Goal: Task Accomplishment & Management: Use online tool/utility

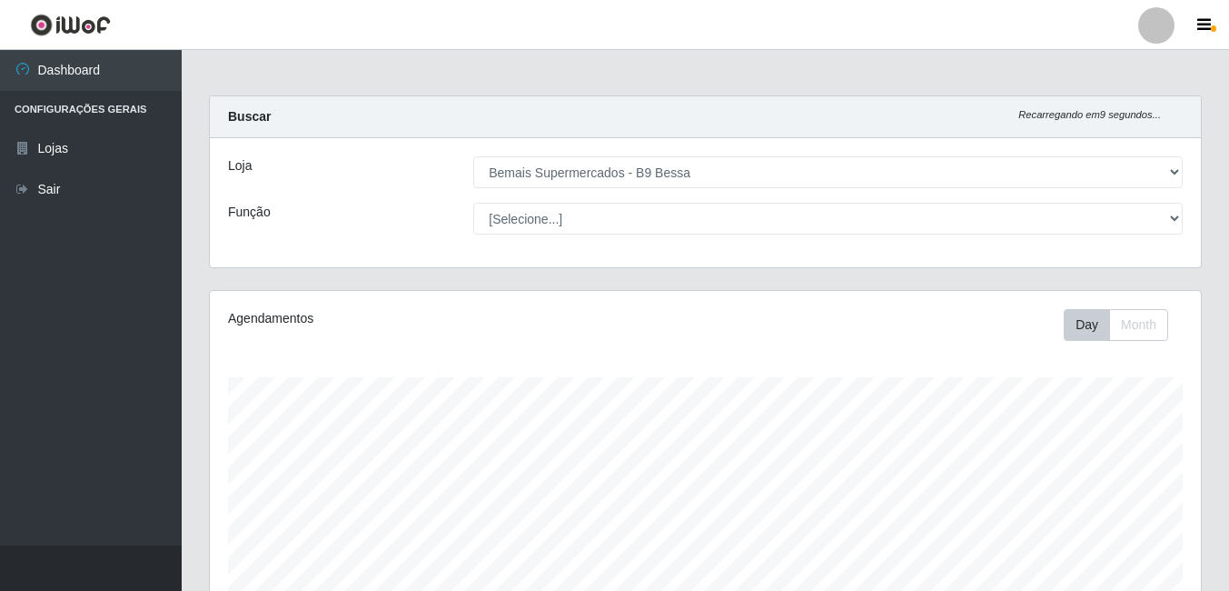
select select "410"
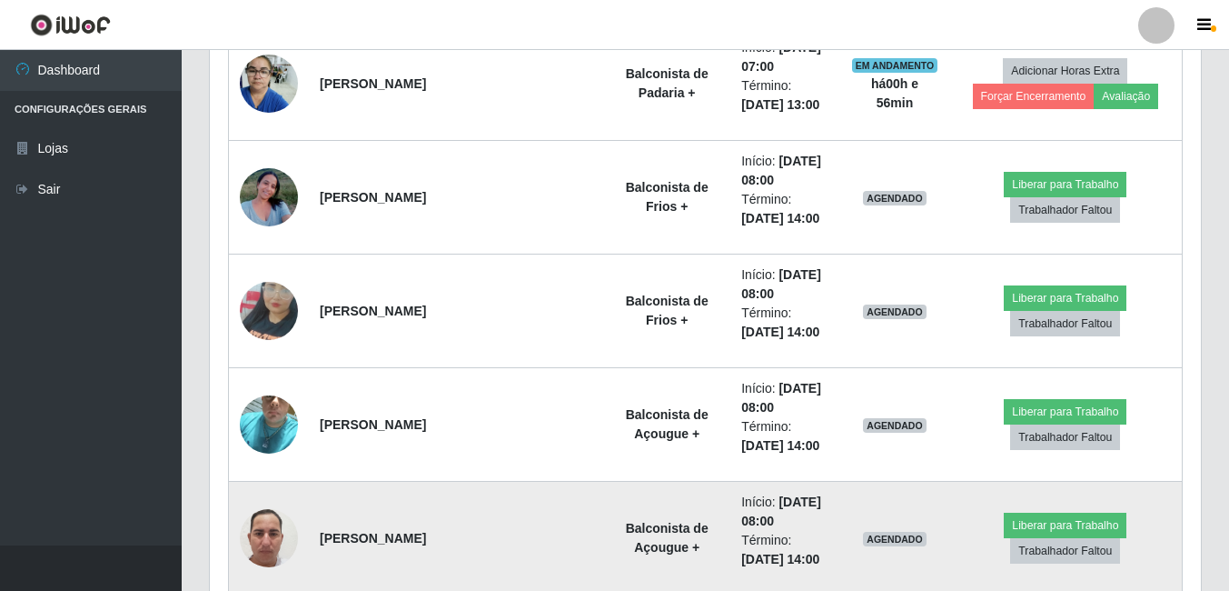
scroll to position [838, 0]
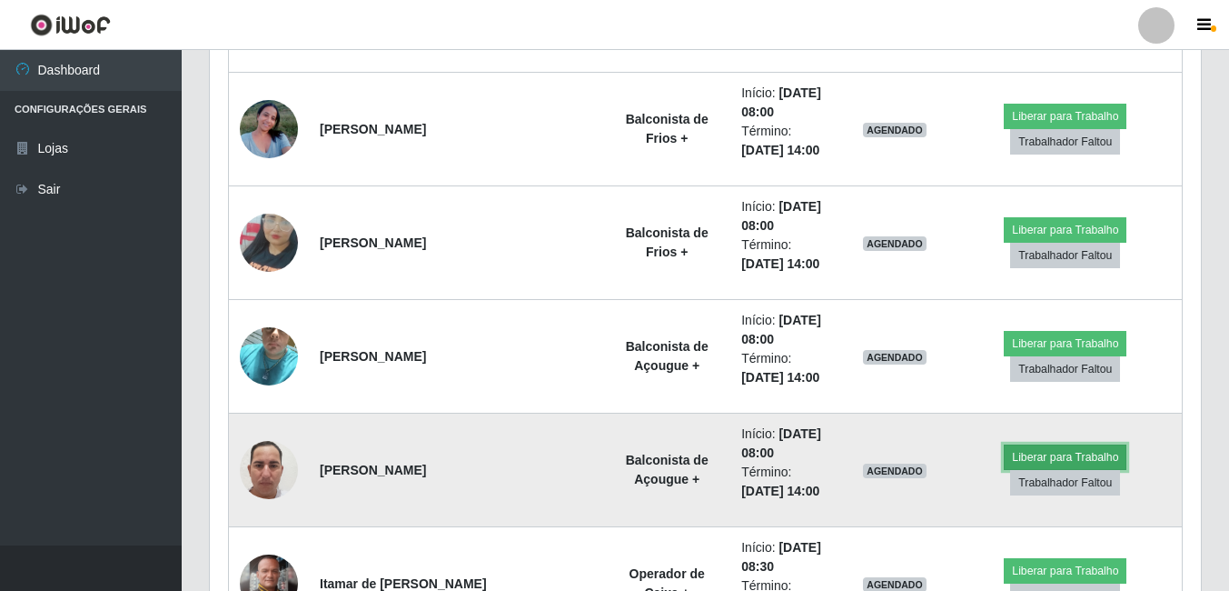
click at [1004, 464] on button "Liberar para Trabalho" at bounding box center [1065, 456] width 123 height 25
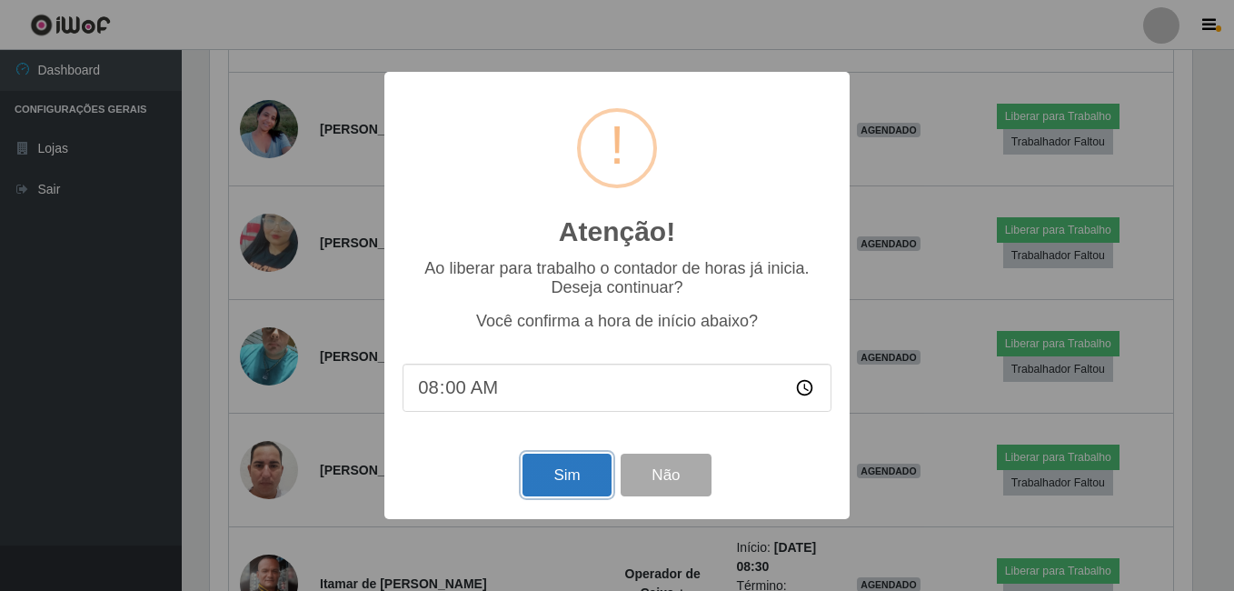
click at [562, 466] on button "Sim" at bounding box center [566, 474] width 88 height 43
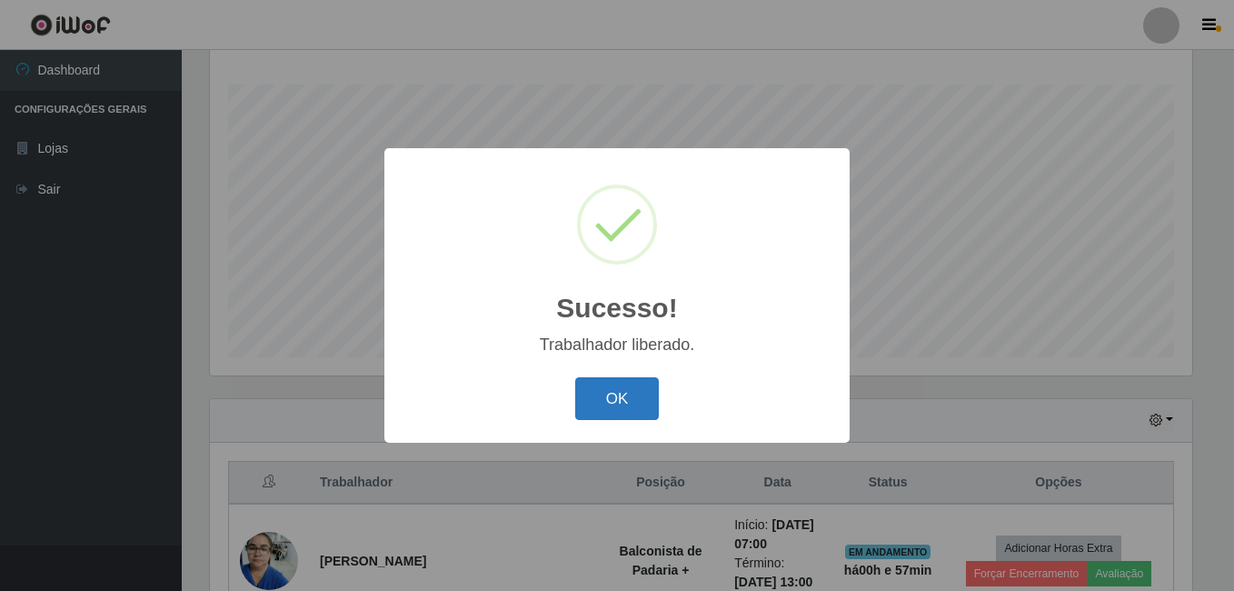
click at [651, 394] on button "OK" at bounding box center [617, 398] width 85 height 43
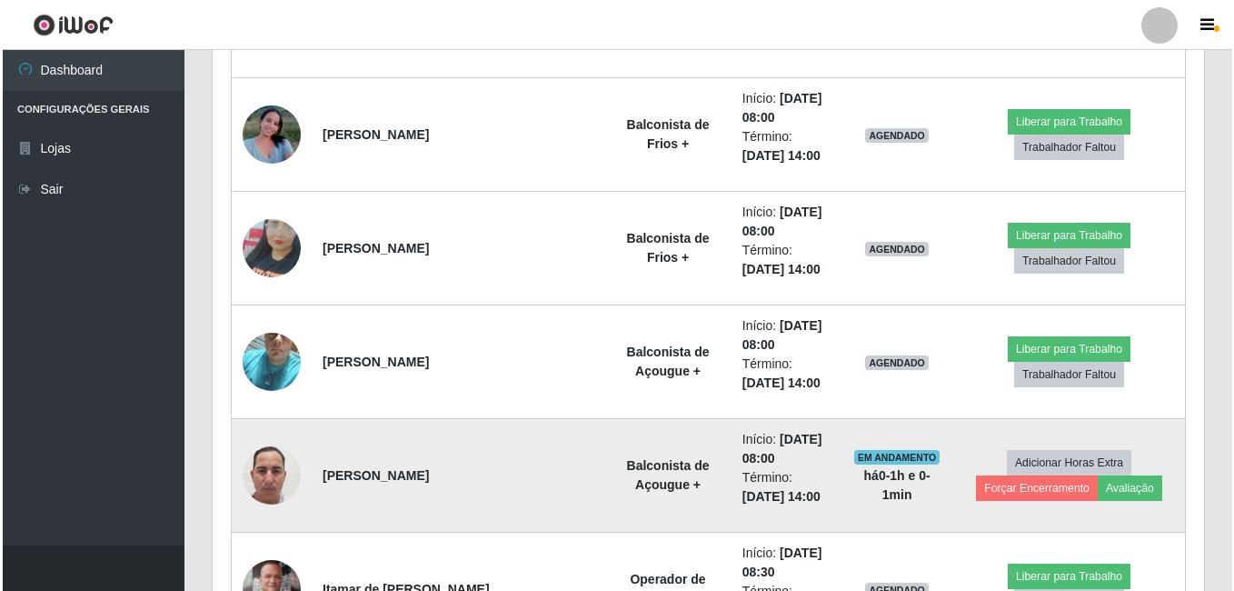
scroll to position [838, 0]
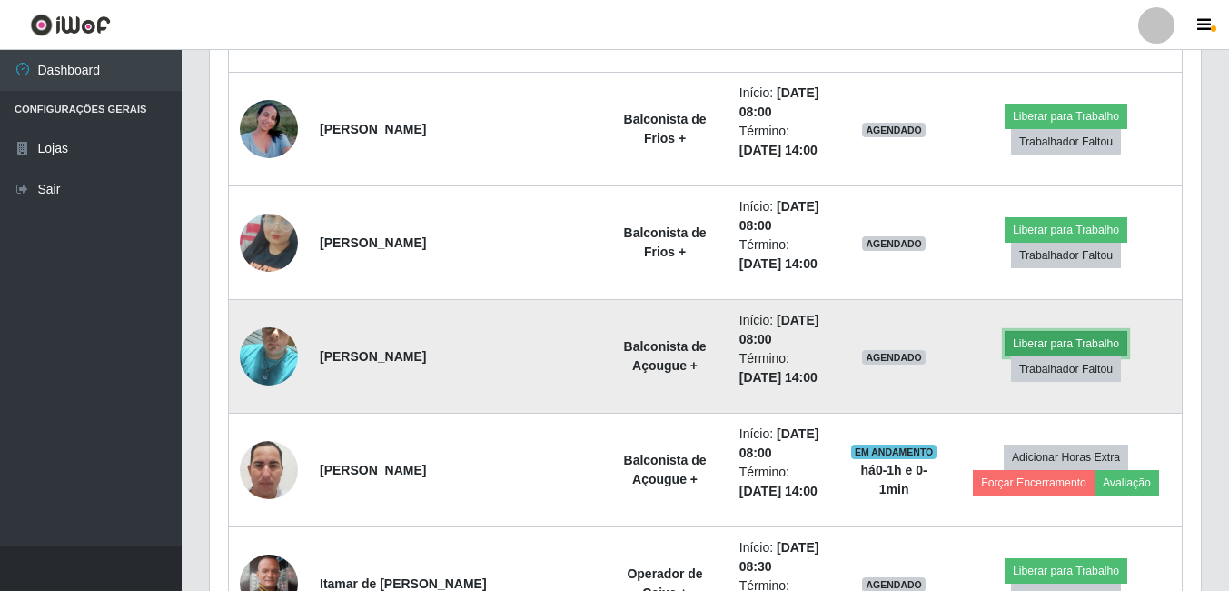
click at [1005, 356] on button "Liberar para Trabalho" at bounding box center [1066, 343] width 123 height 25
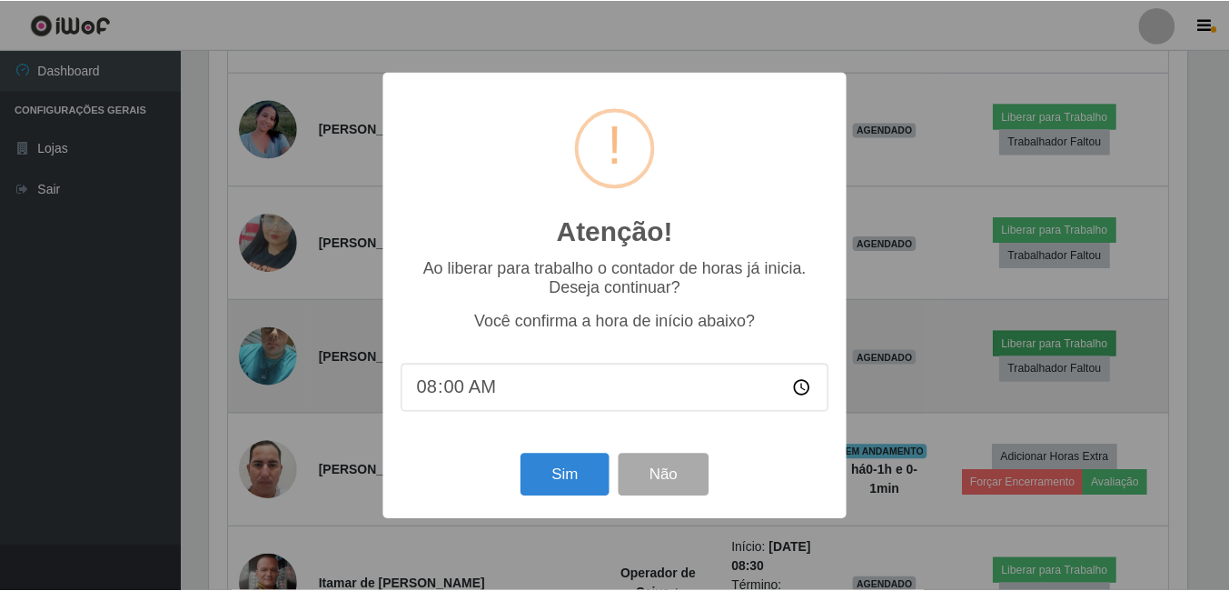
scroll to position [377, 982]
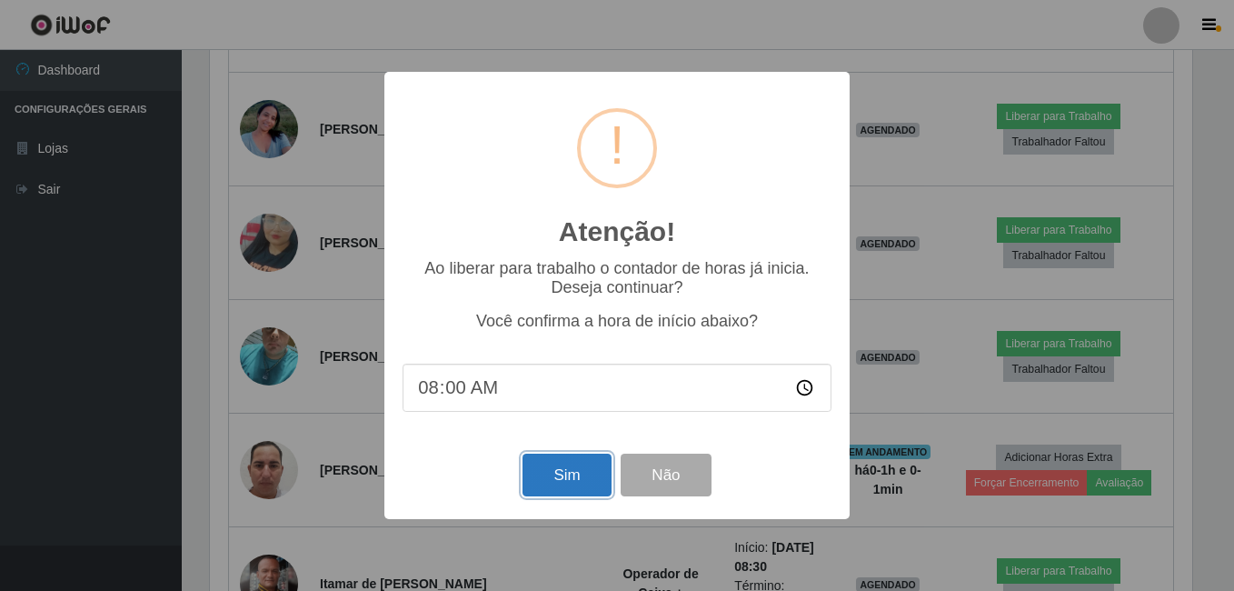
click at [557, 482] on button "Sim" at bounding box center [566, 474] width 88 height 43
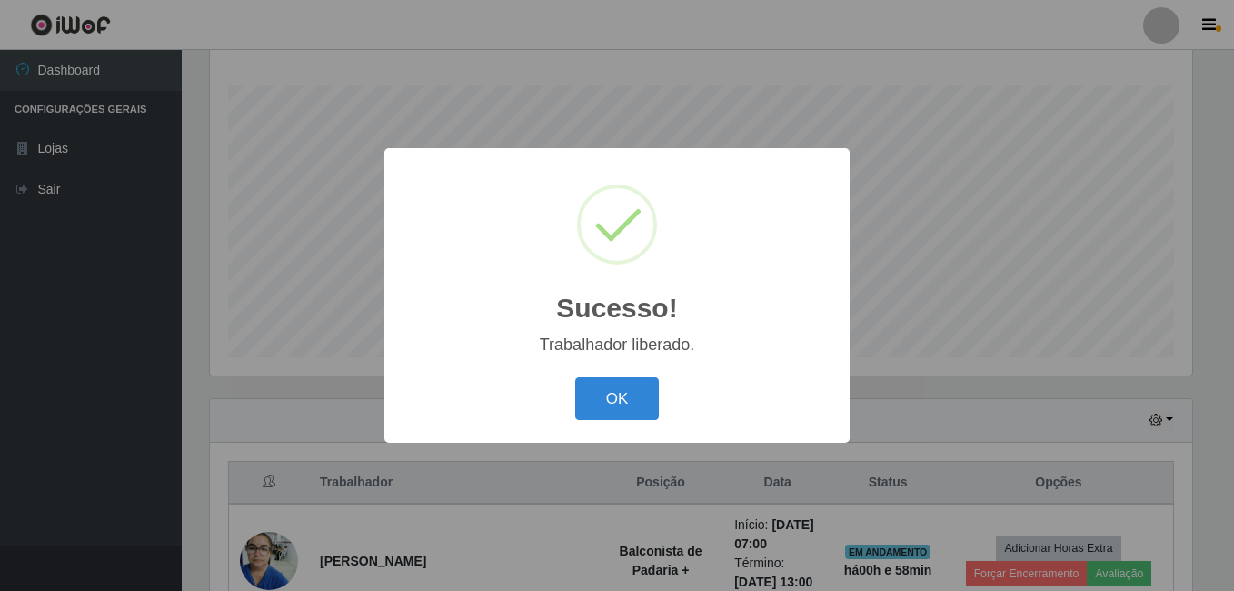
drag, startPoint x: 609, startPoint y: 403, endPoint x: 566, endPoint y: 401, distance: 42.7
click at [611, 403] on button "OK" at bounding box center [617, 398] width 85 height 43
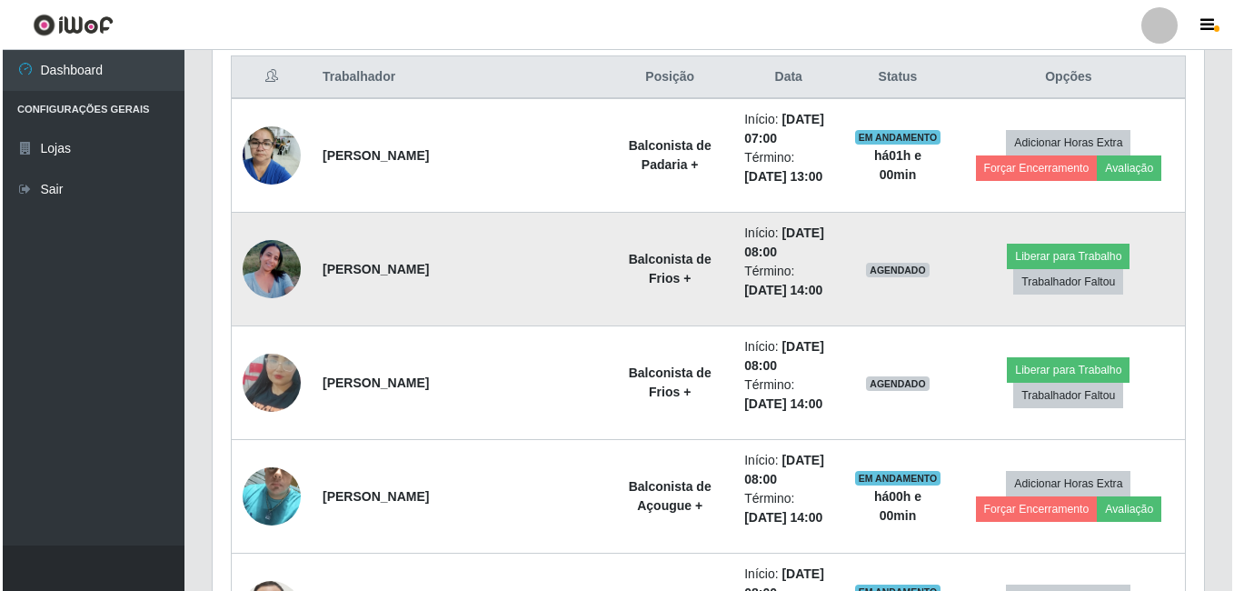
scroll to position [727, 0]
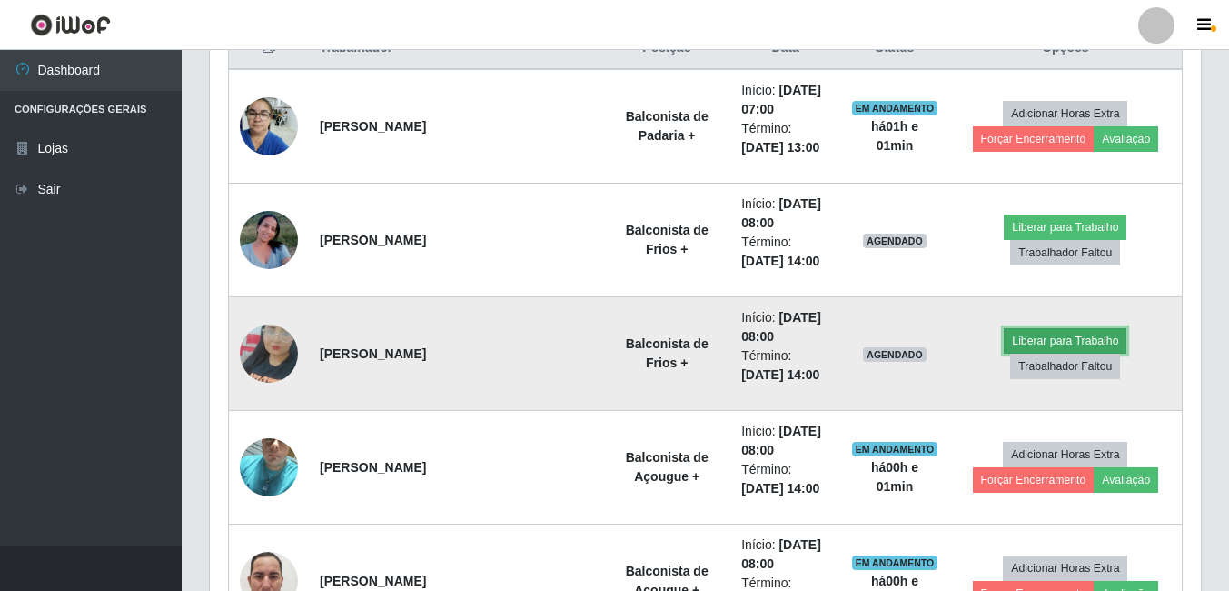
click at [1004, 353] on button "Liberar para Trabalho" at bounding box center [1065, 340] width 123 height 25
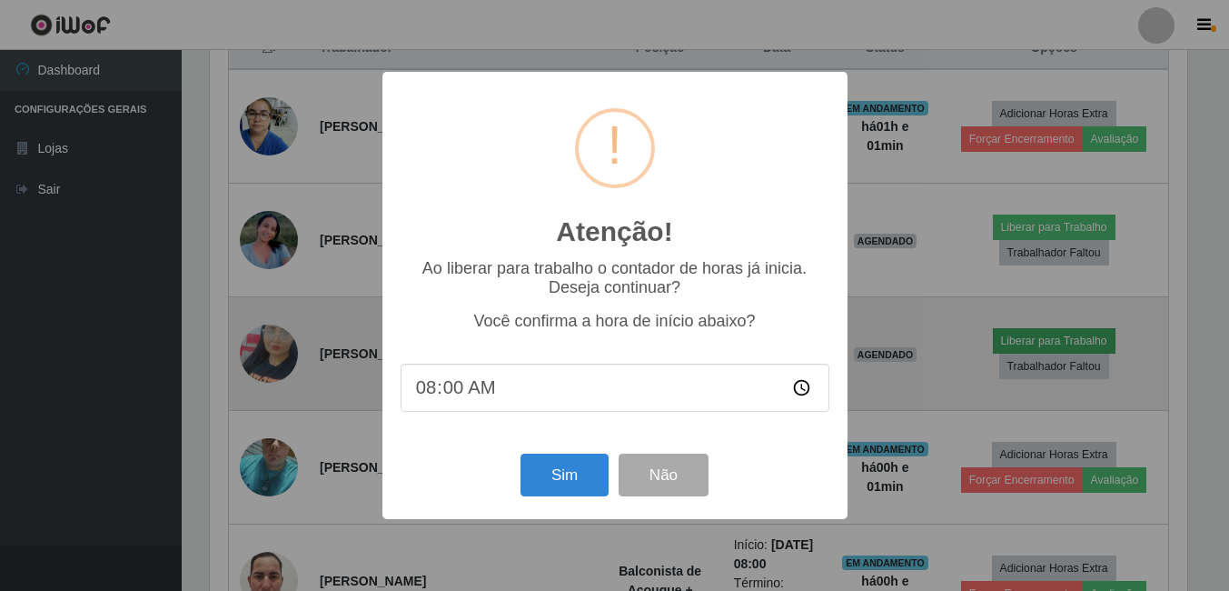
scroll to position [377, 982]
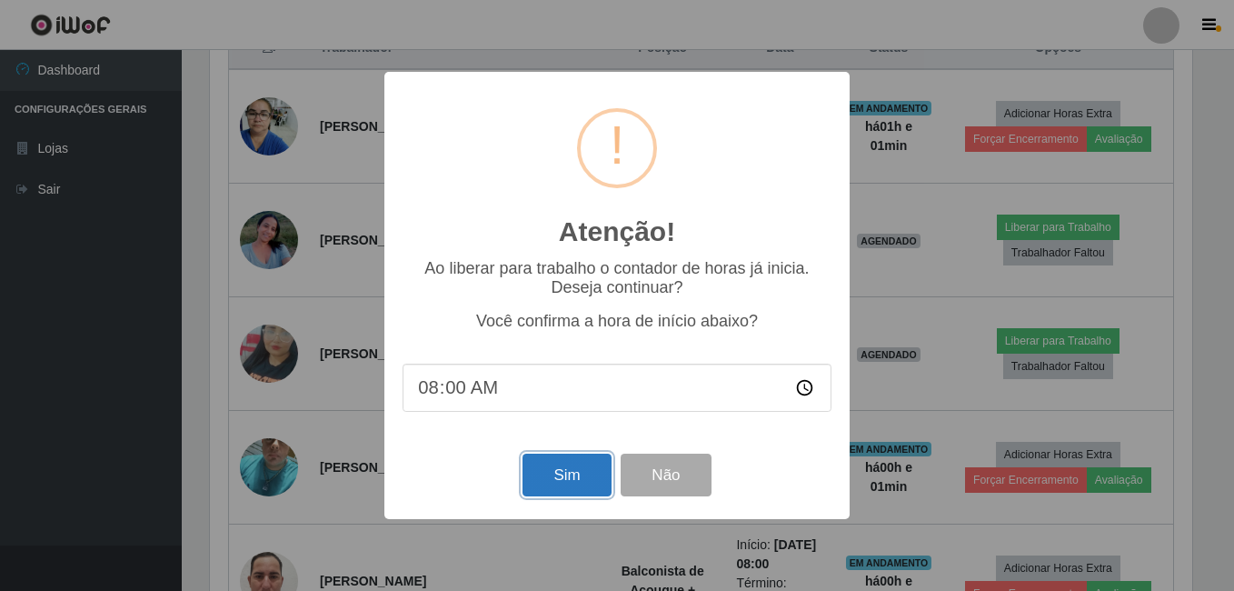
click at [573, 479] on button "Sim" at bounding box center [566, 474] width 88 height 43
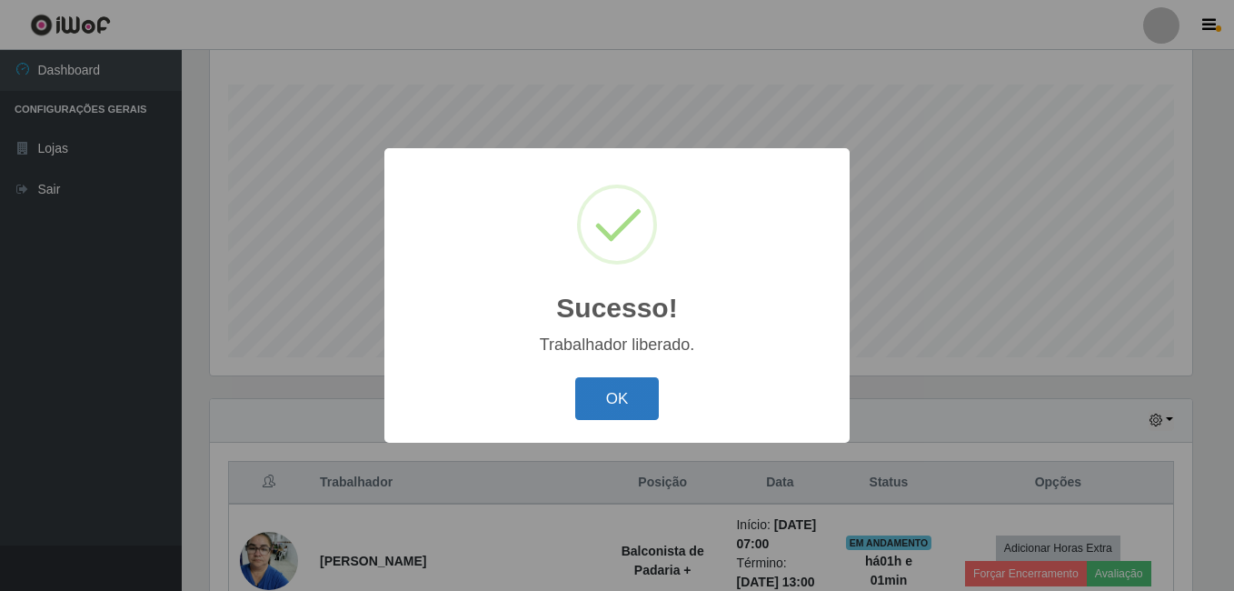
click at [600, 409] on button "OK" at bounding box center [617, 398] width 85 height 43
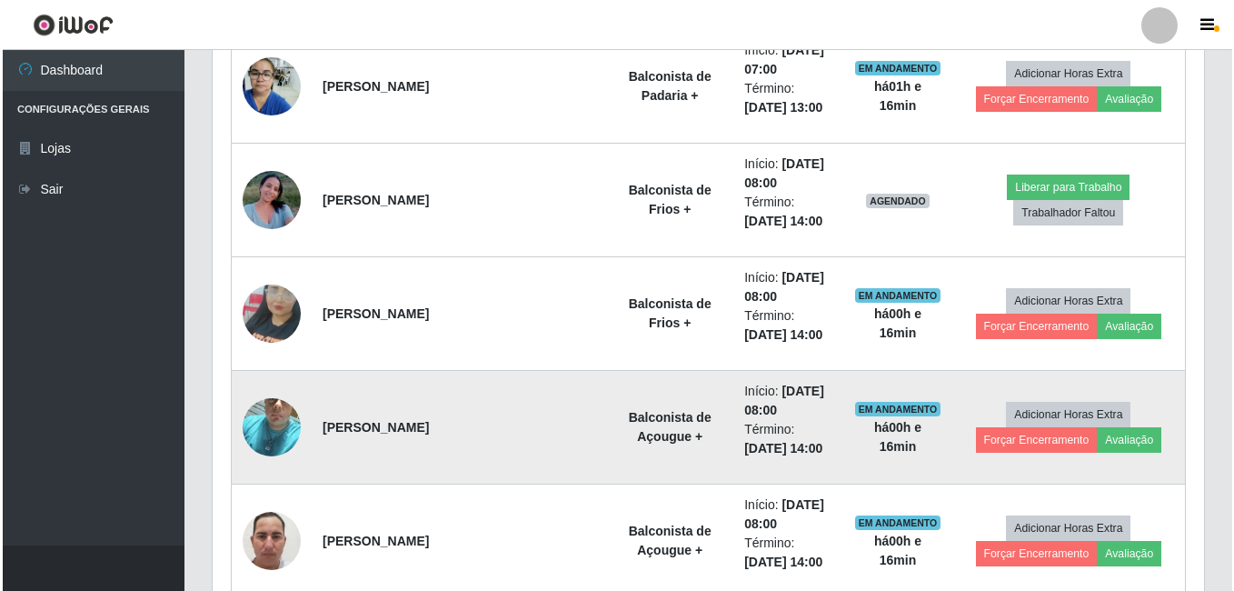
scroll to position [747, 0]
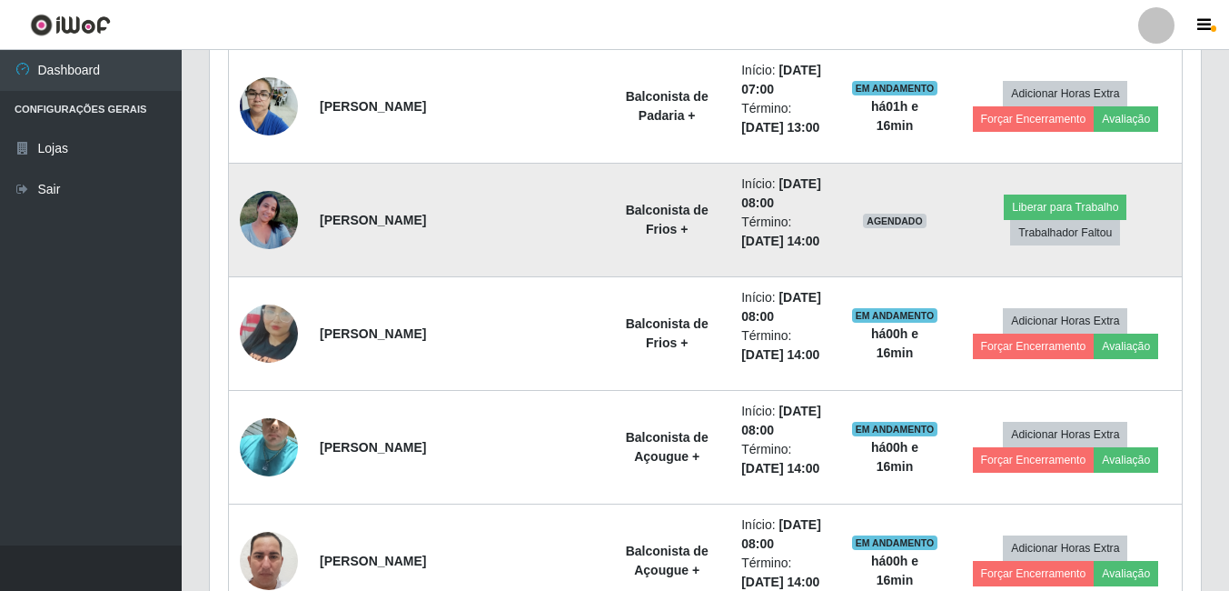
click at [259, 224] on img at bounding box center [269, 219] width 58 height 77
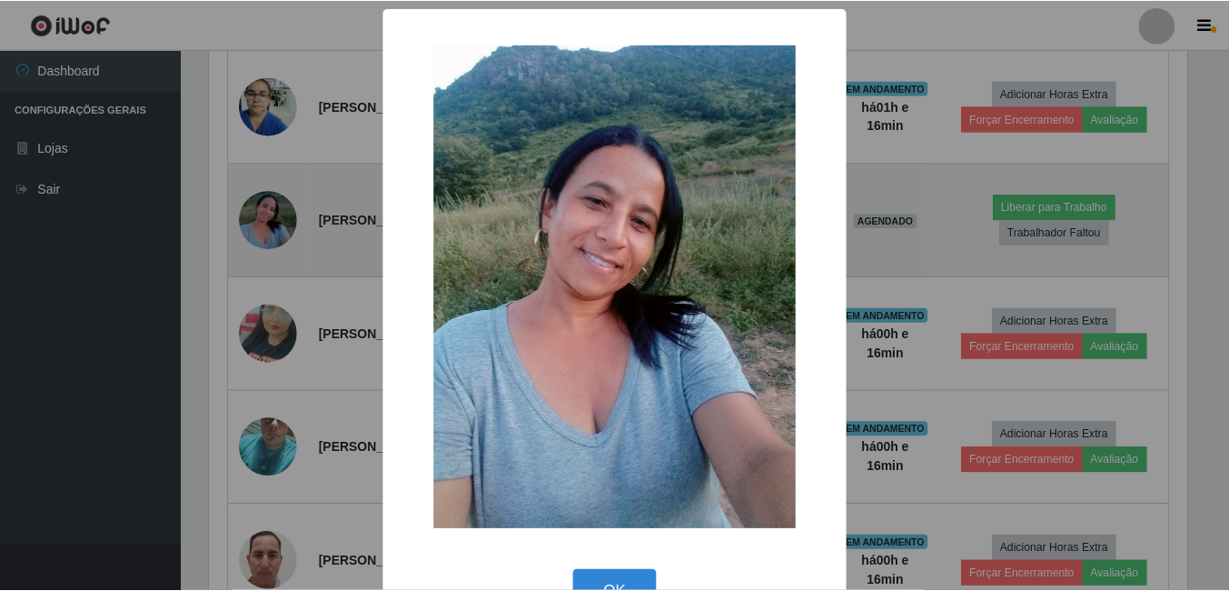
scroll to position [377, 982]
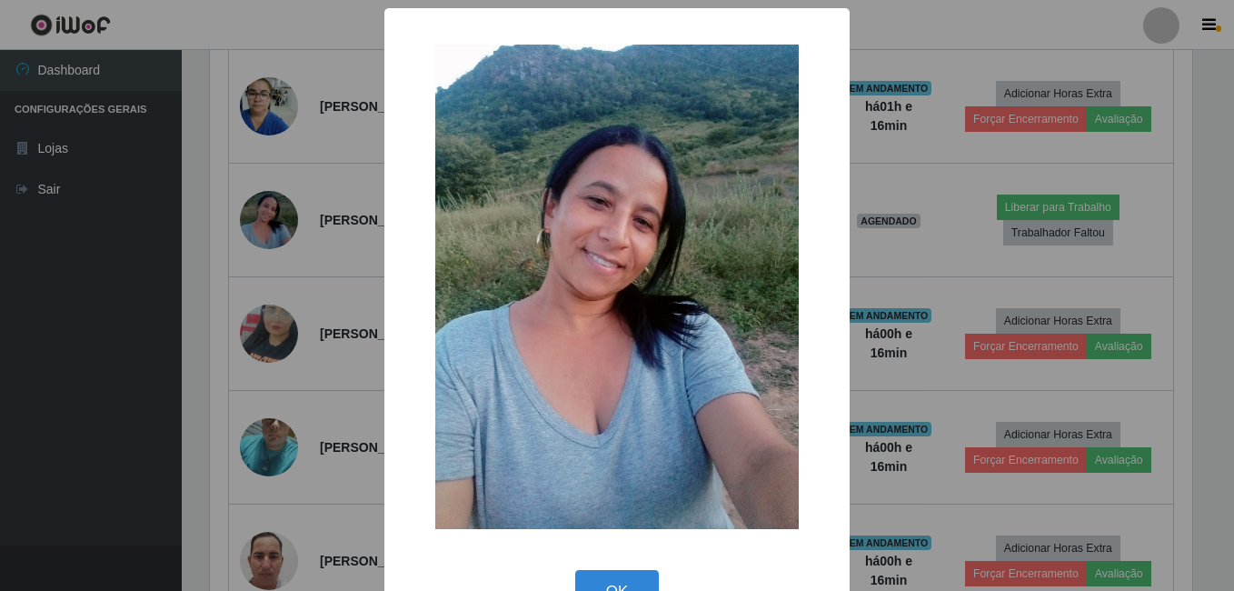
click at [258, 224] on div "× OK Cancel" at bounding box center [617, 295] width 1234 height 591
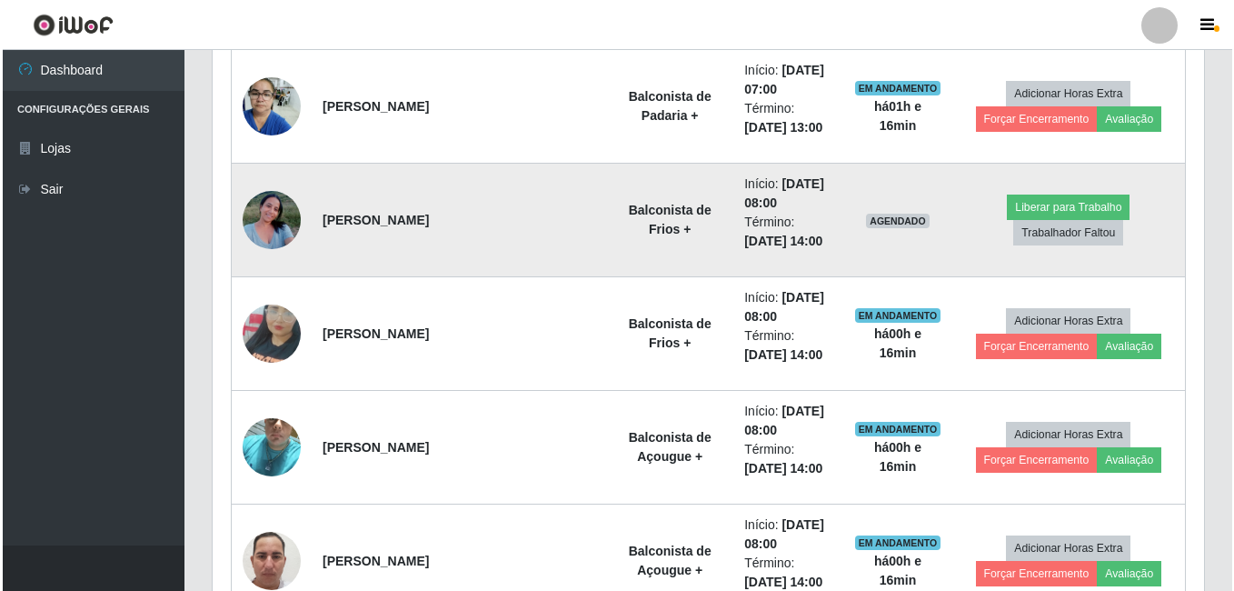
scroll to position [377, 991]
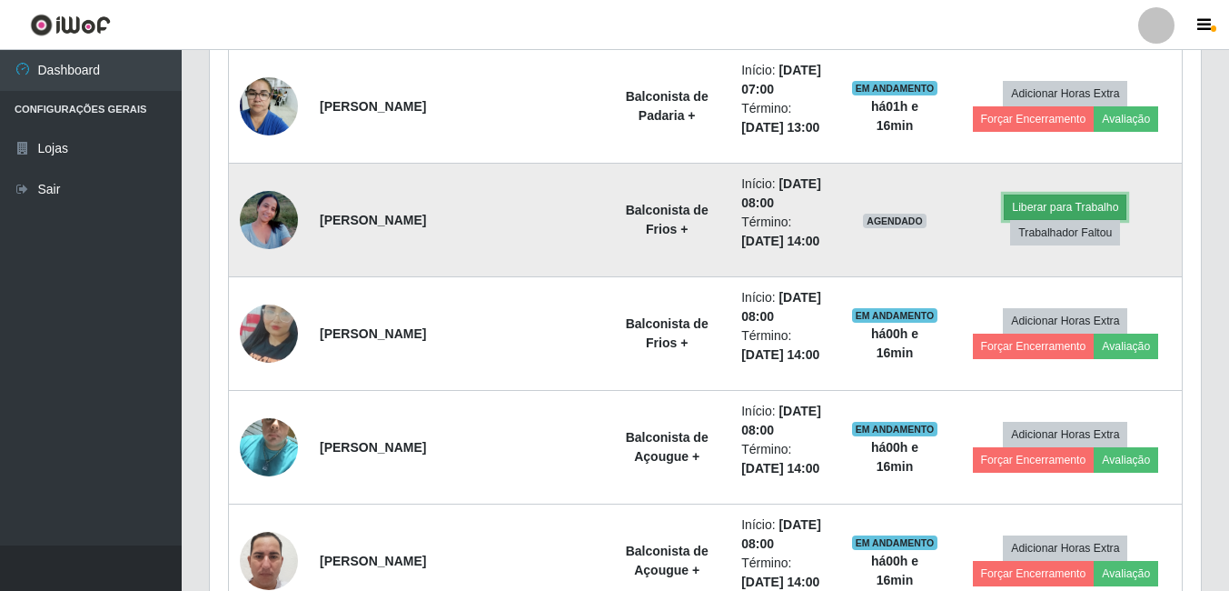
click at [1004, 220] on button "Liberar para Trabalho" at bounding box center [1065, 206] width 123 height 25
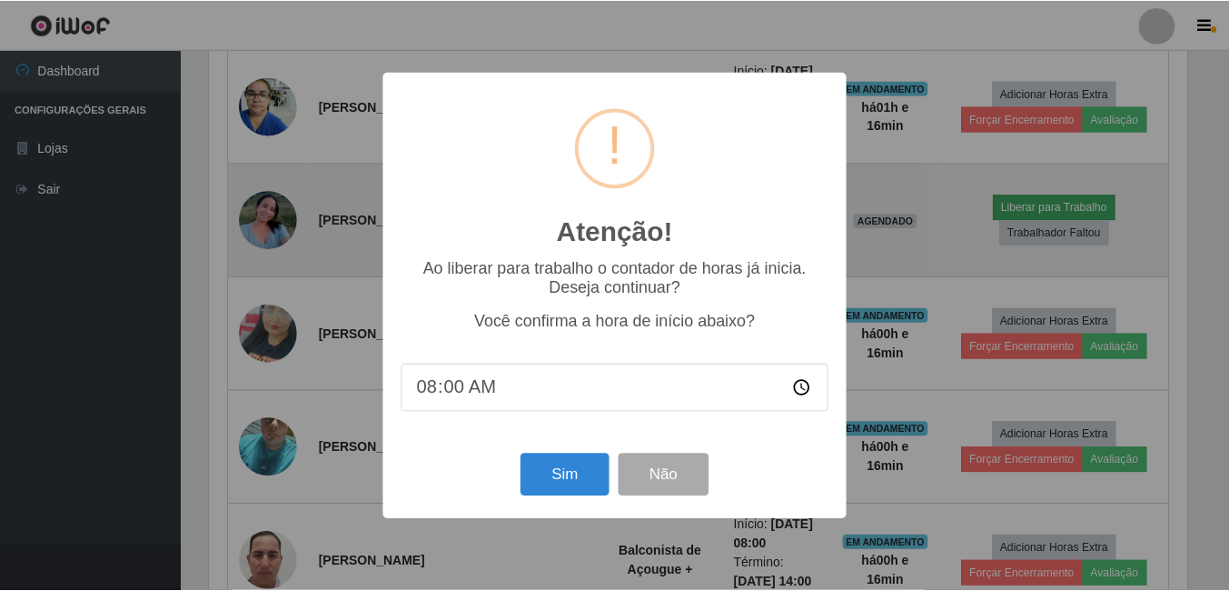
scroll to position [377, 982]
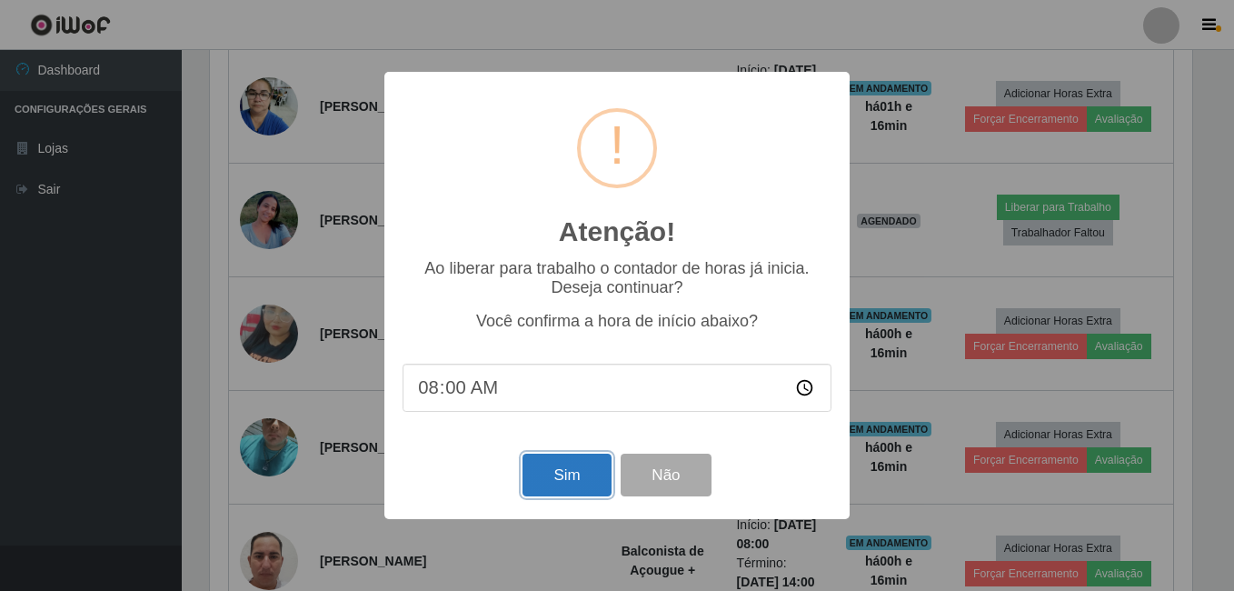
click at [572, 488] on button "Sim" at bounding box center [566, 474] width 88 height 43
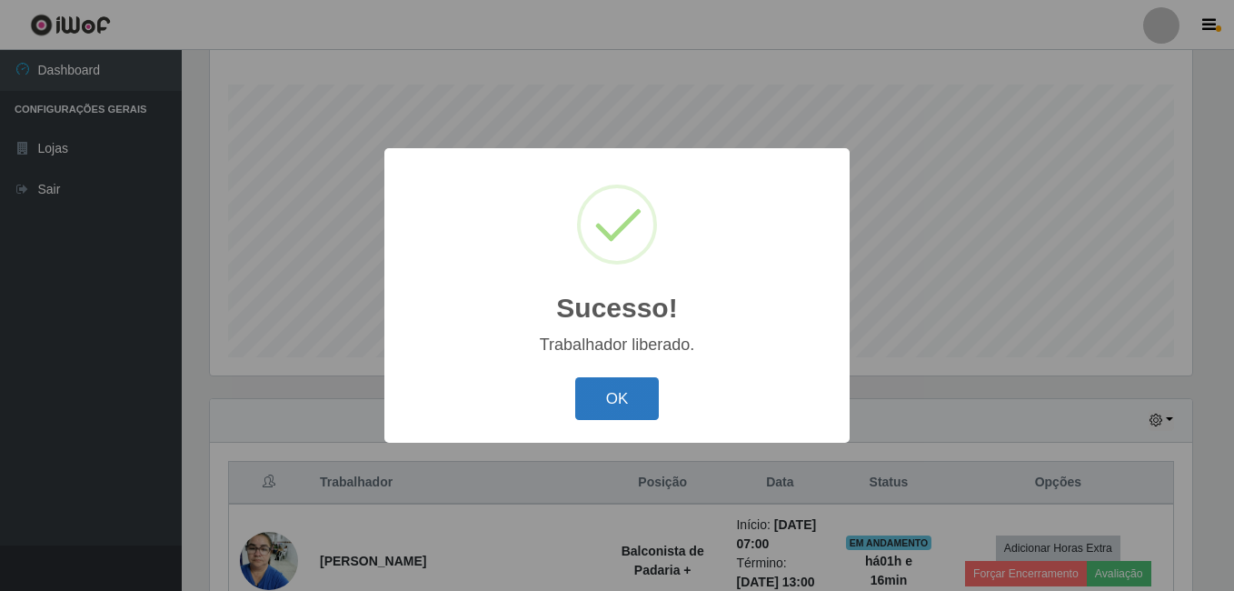
click at [612, 387] on button "OK" at bounding box center [617, 398] width 85 height 43
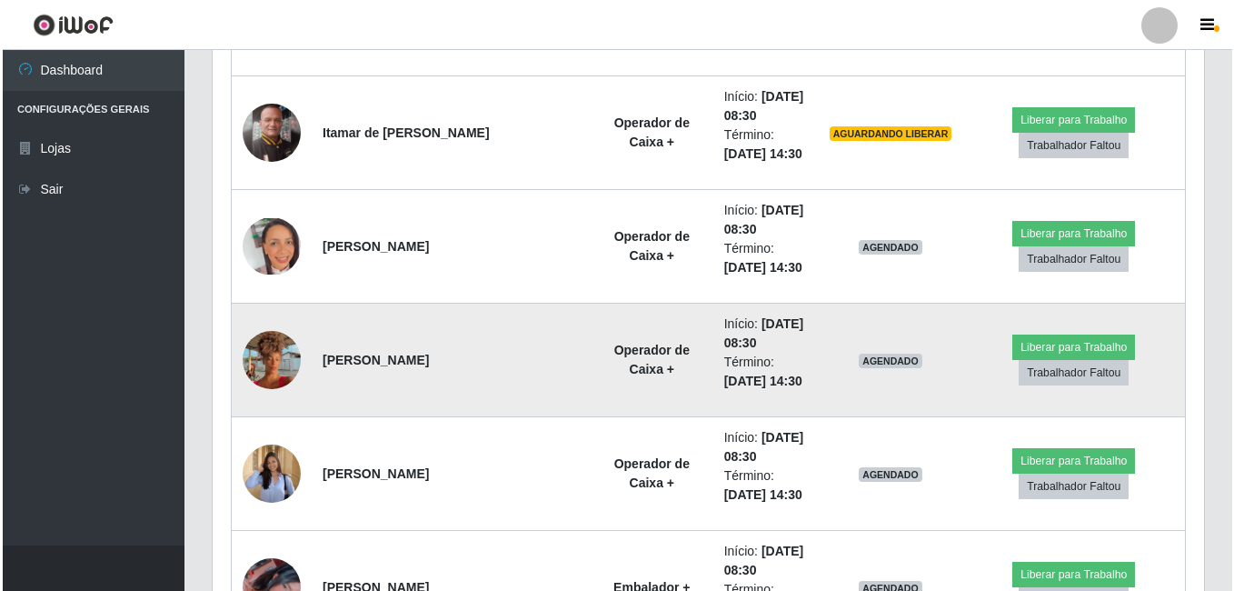
scroll to position [1269, 0]
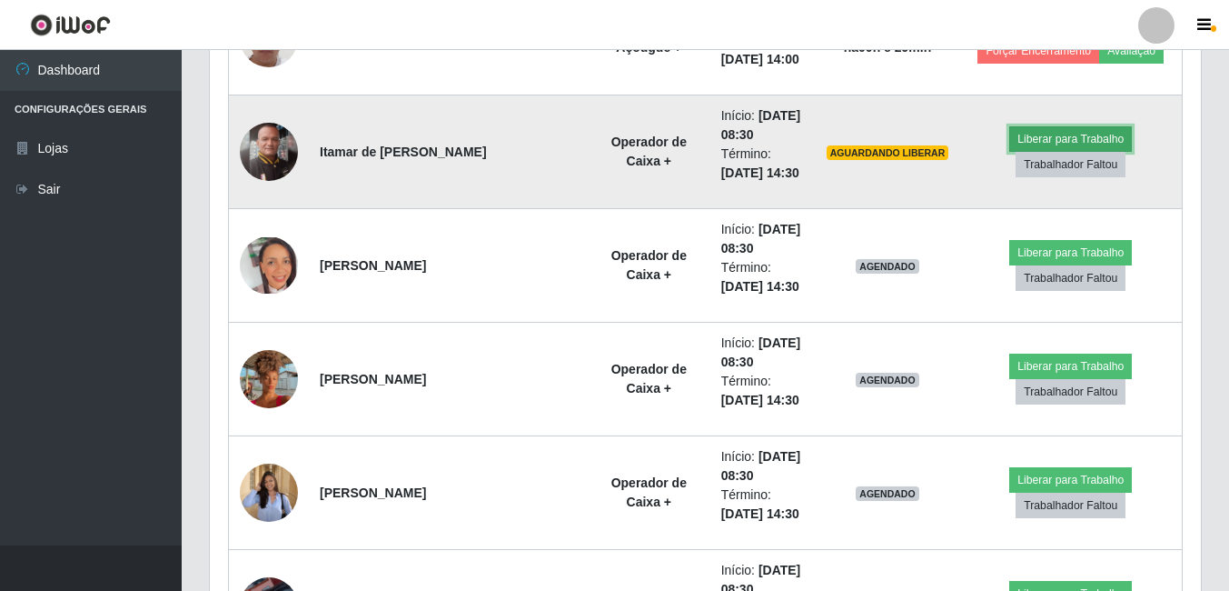
click at [1050, 138] on button "Liberar para Trabalho" at bounding box center [1070, 138] width 123 height 25
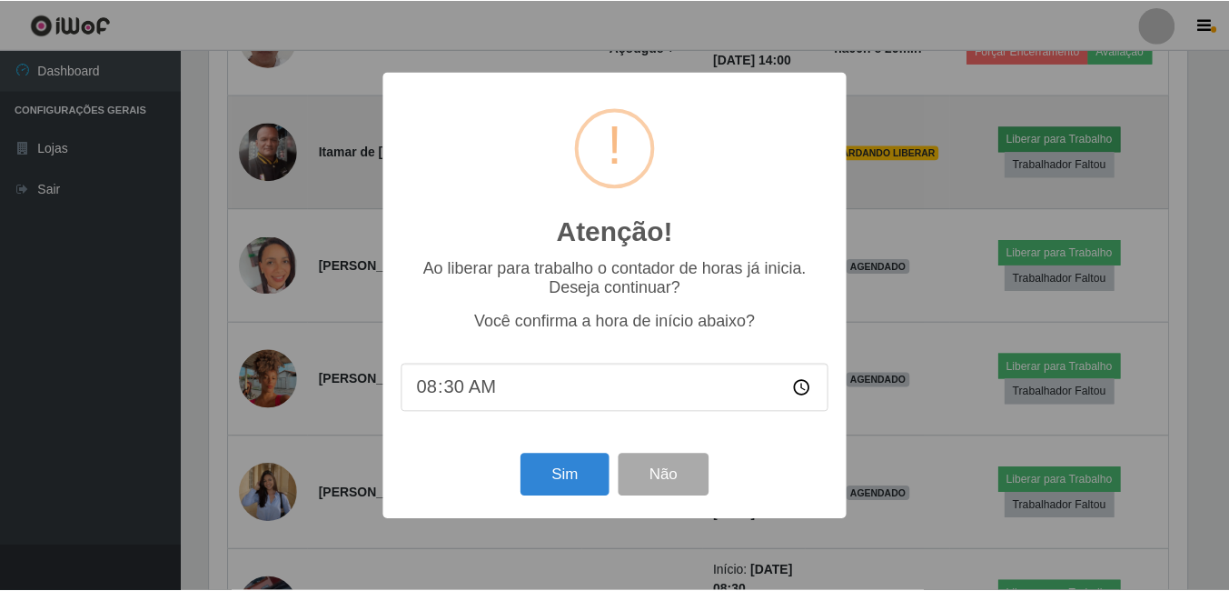
scroll to position [377, 982]
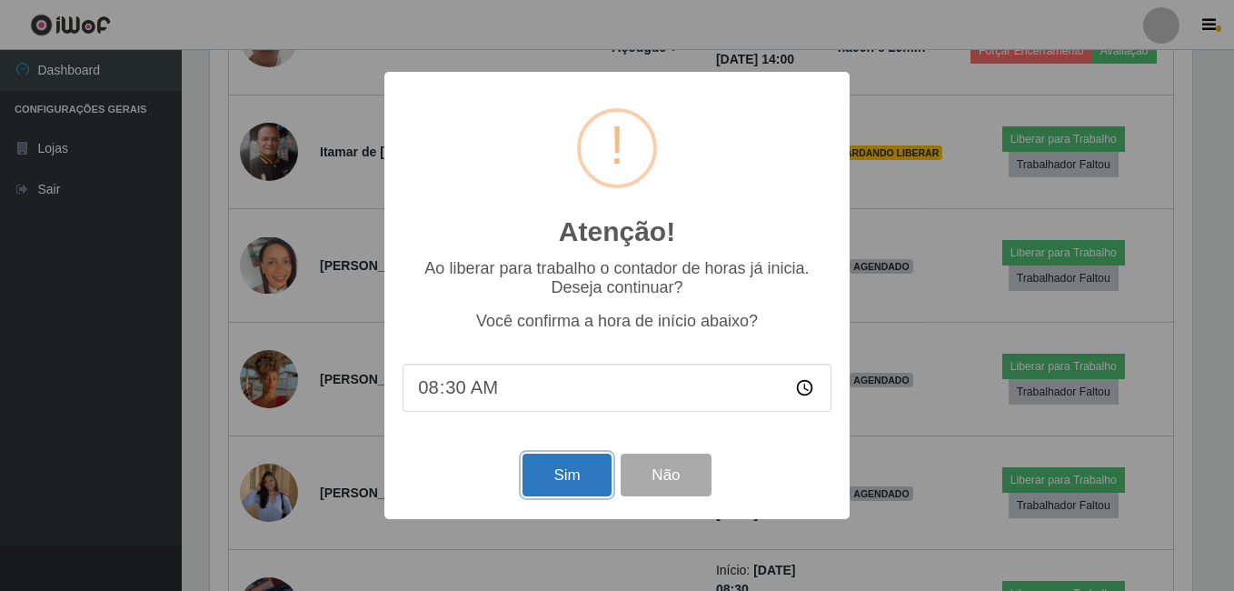
click at [588, 489] on button "Sim" at bounding box center [566, 474] width 88 height 43
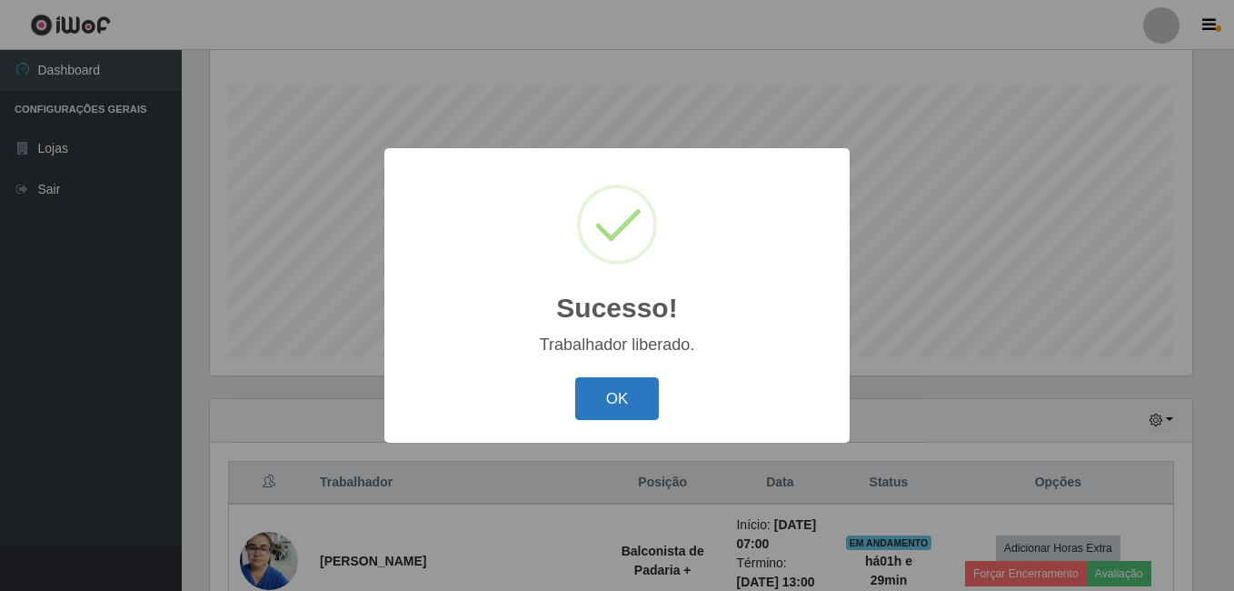
click at [602, 395] on button "OK" at bounding box center [617, 398] width 85 height 43
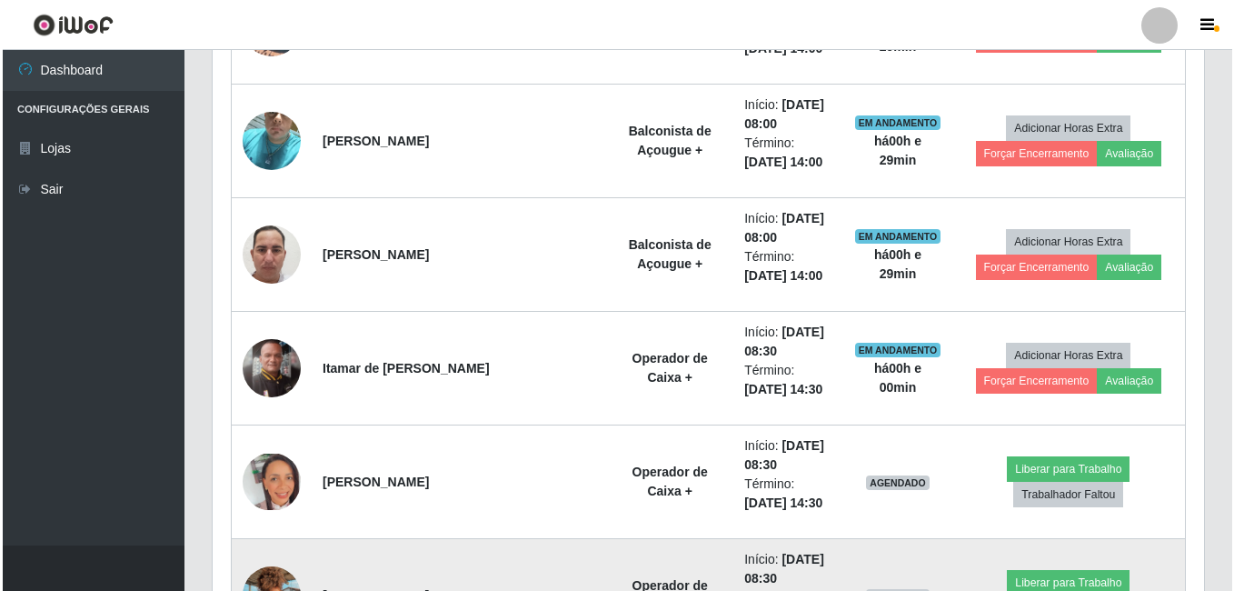
scroll to position [1201, 0]
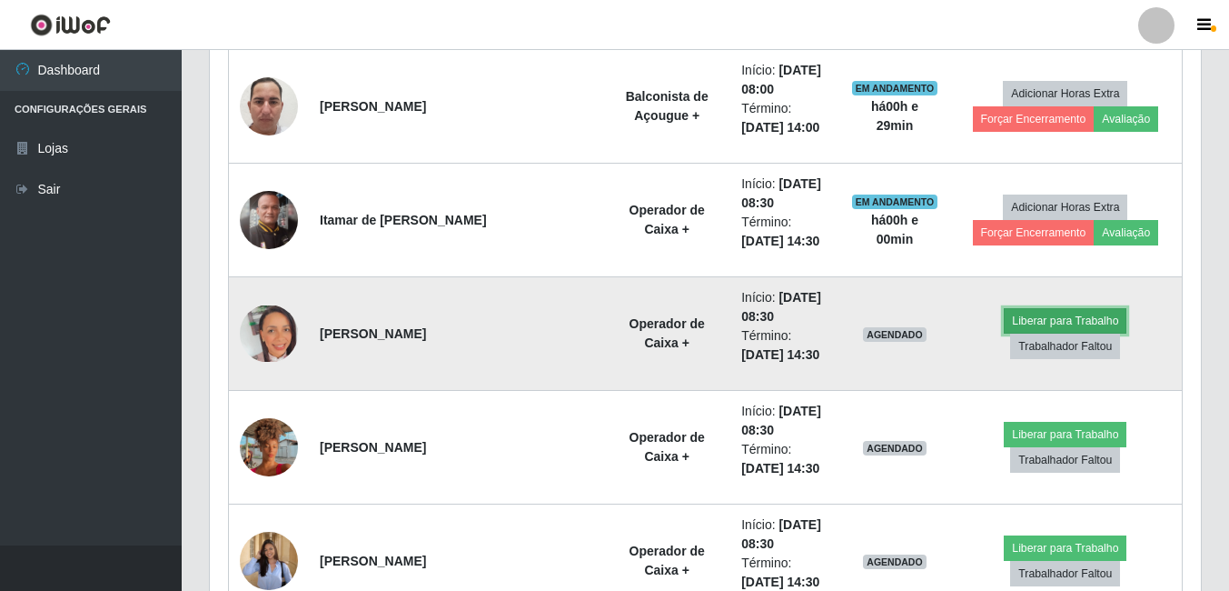
click at [1004, 332] on button "Liberar para Trabalho" at bounding box center [1065, 320] width 123 height 25
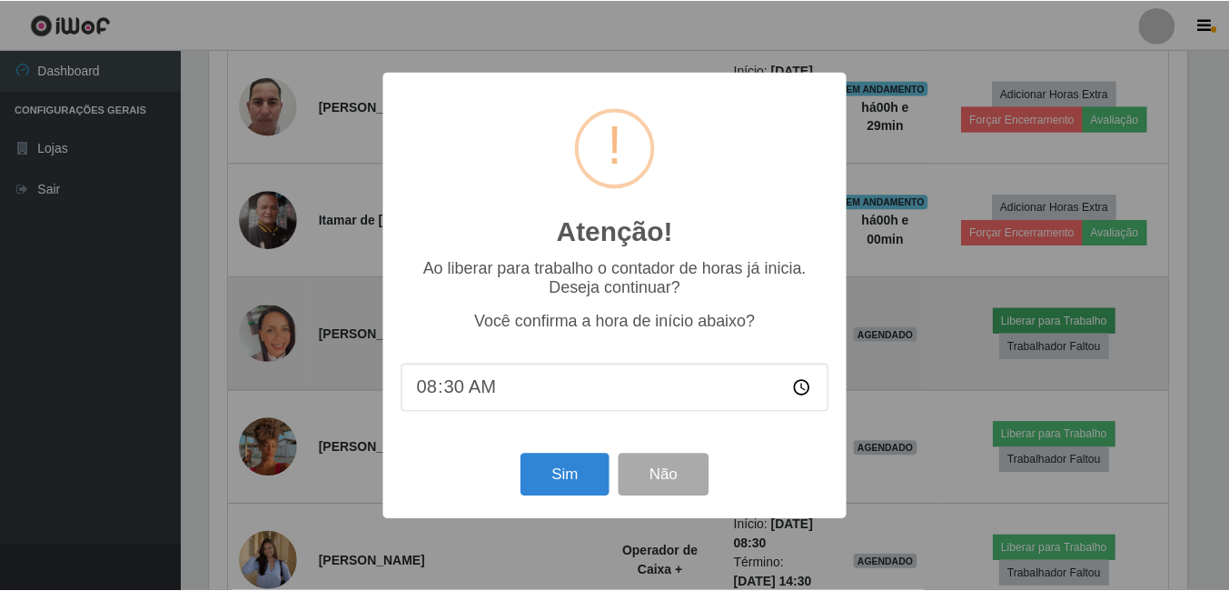
scroll to position [377, 982]
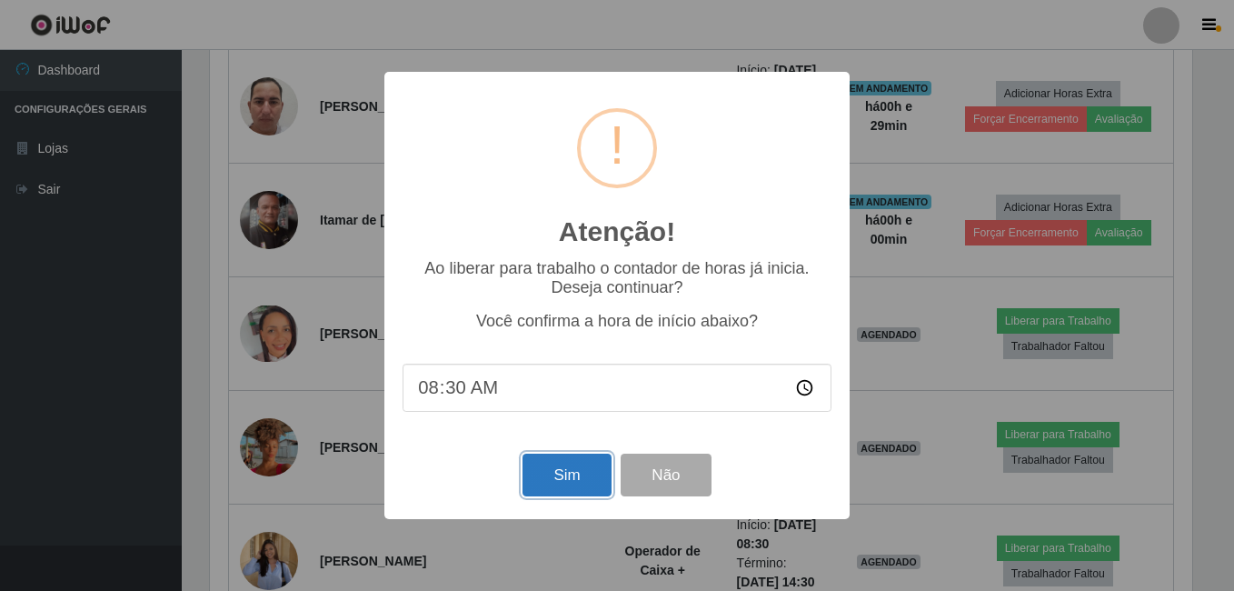
click at [576, 492] on button "Sim" at bounding box center [566, 474] width 88 height 43
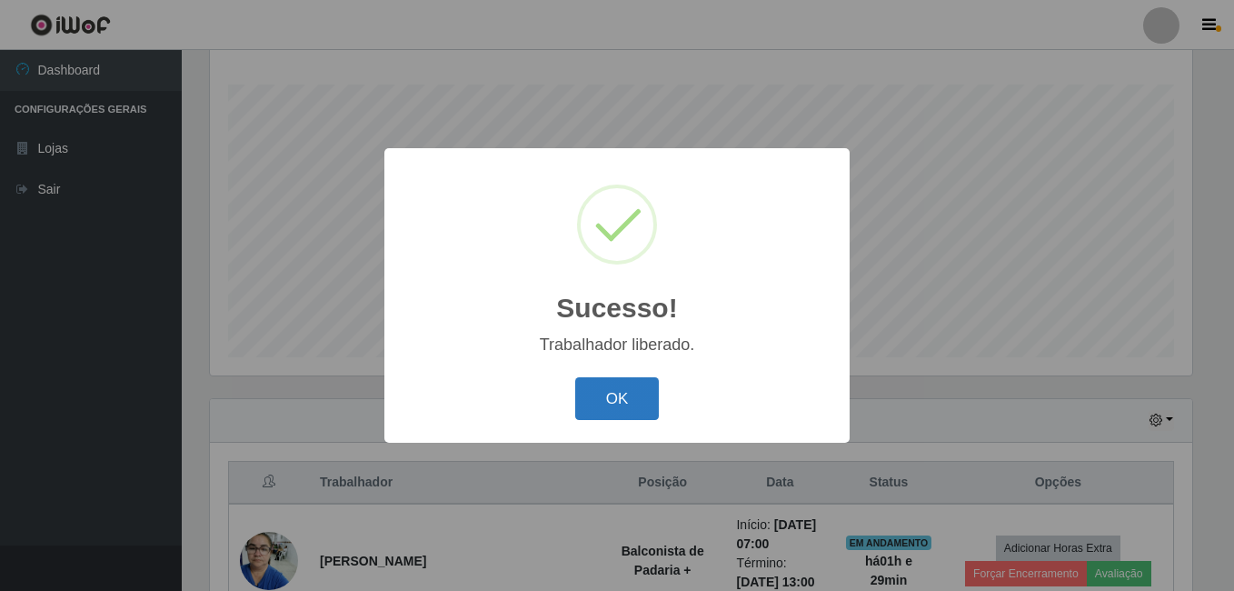
click at [633, 394] on button "OK" at bounding box center [617, 398] width 85 height 43
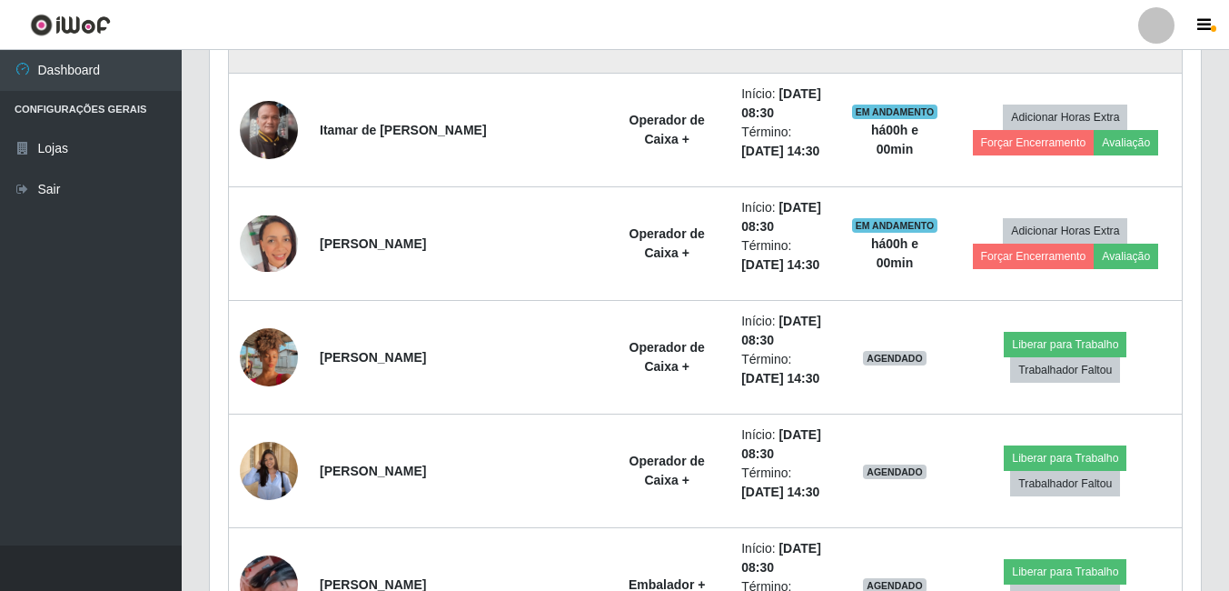
scroll to position [1292, 0]
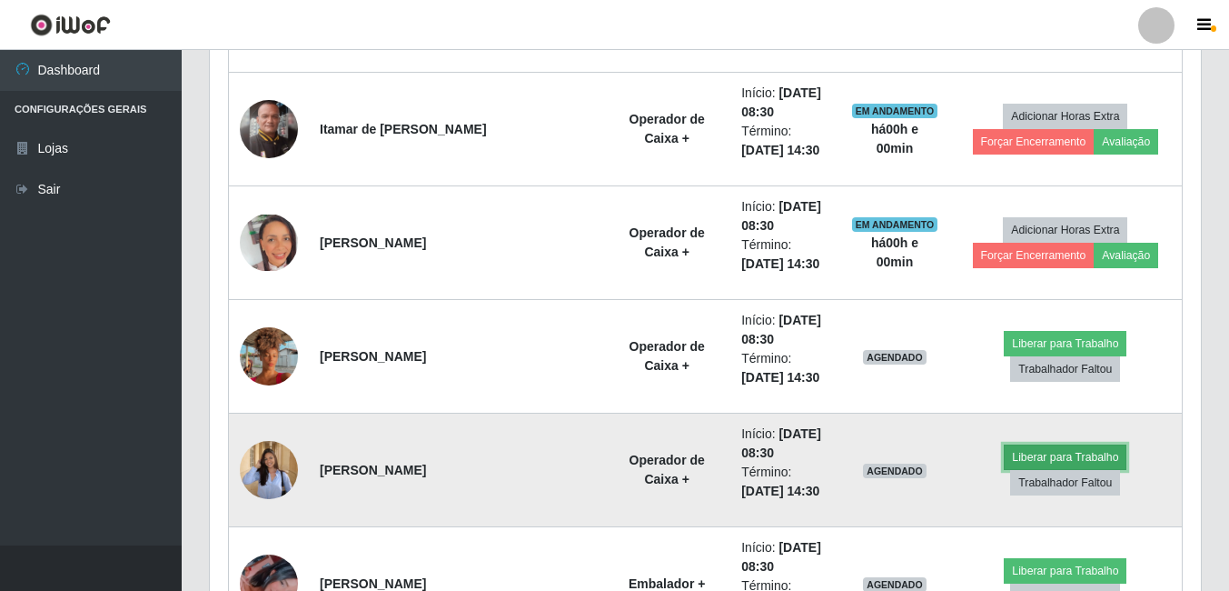
click at [1004, 465] on button "Liberar para Trabalho" at bounding box center [1065, 456] width 123 height 25
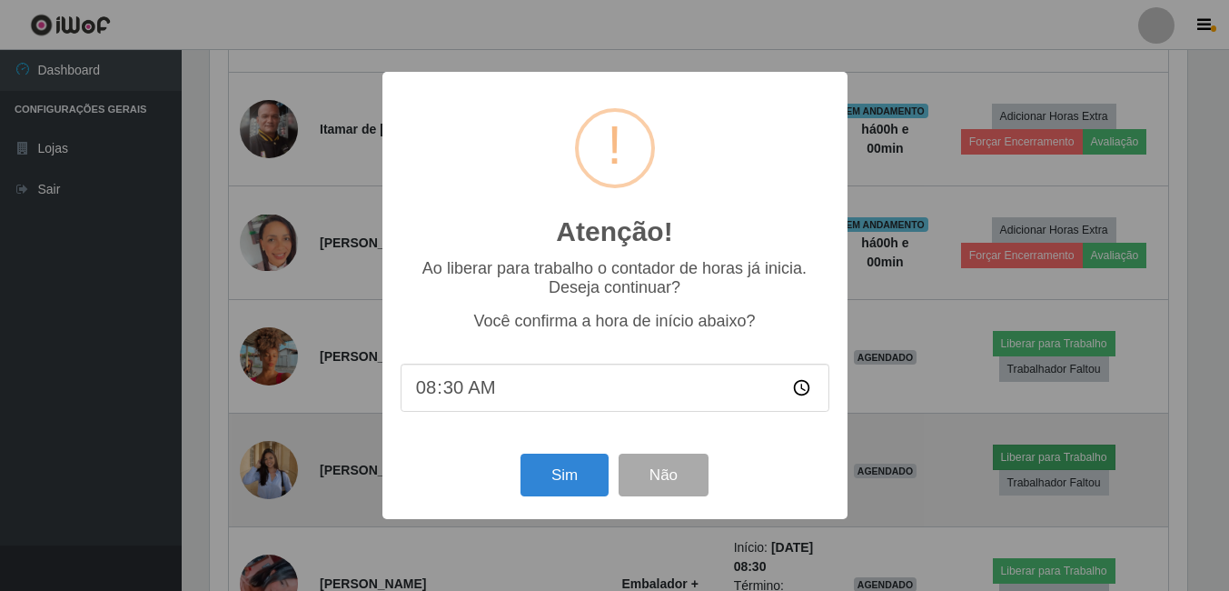
scroll to position [377, 982]
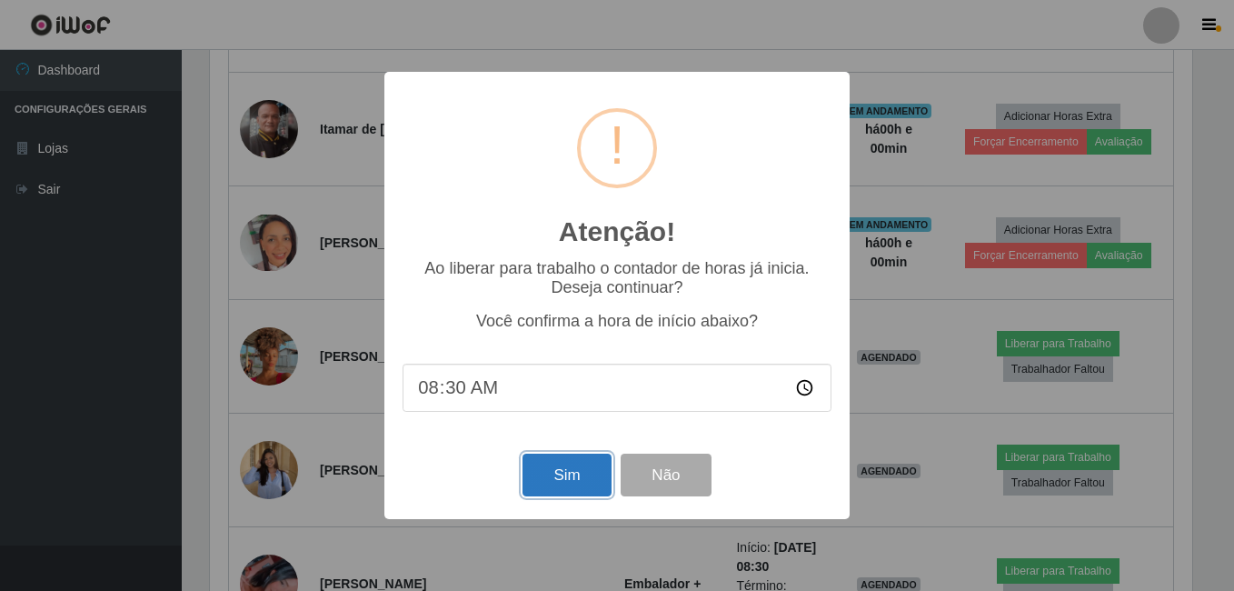
click at [592, 486] on button "Sim" at bounding box center [566, 474] width 88 height 43
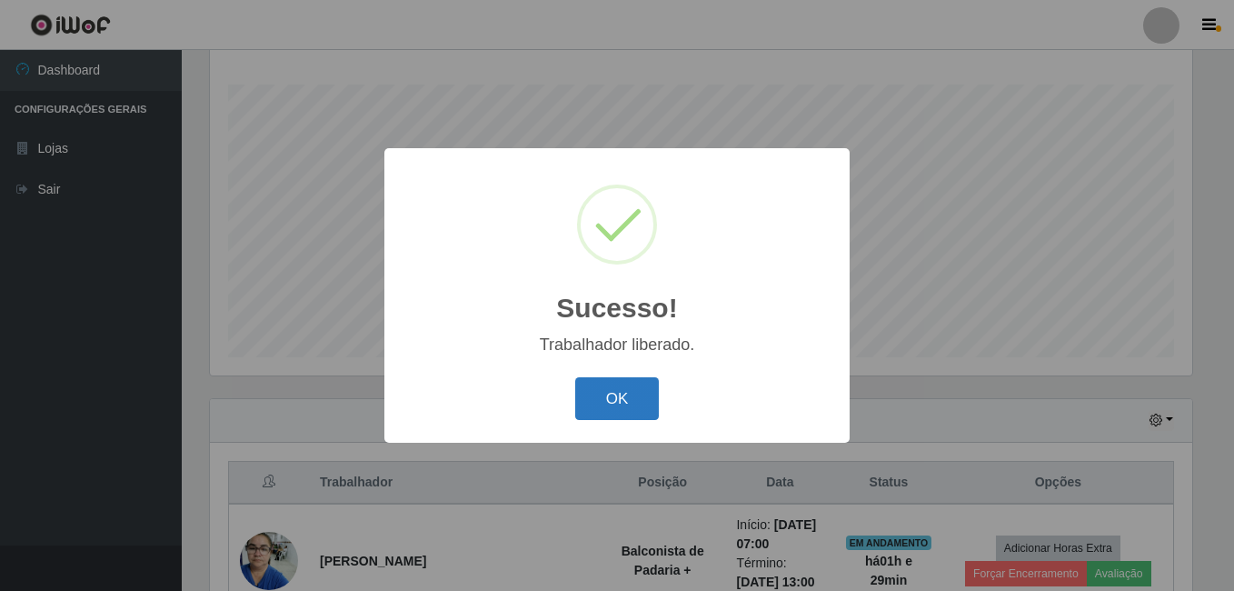
click at [640, 413] on button "OK" at bounding box center [617, 398] width 85 height 43
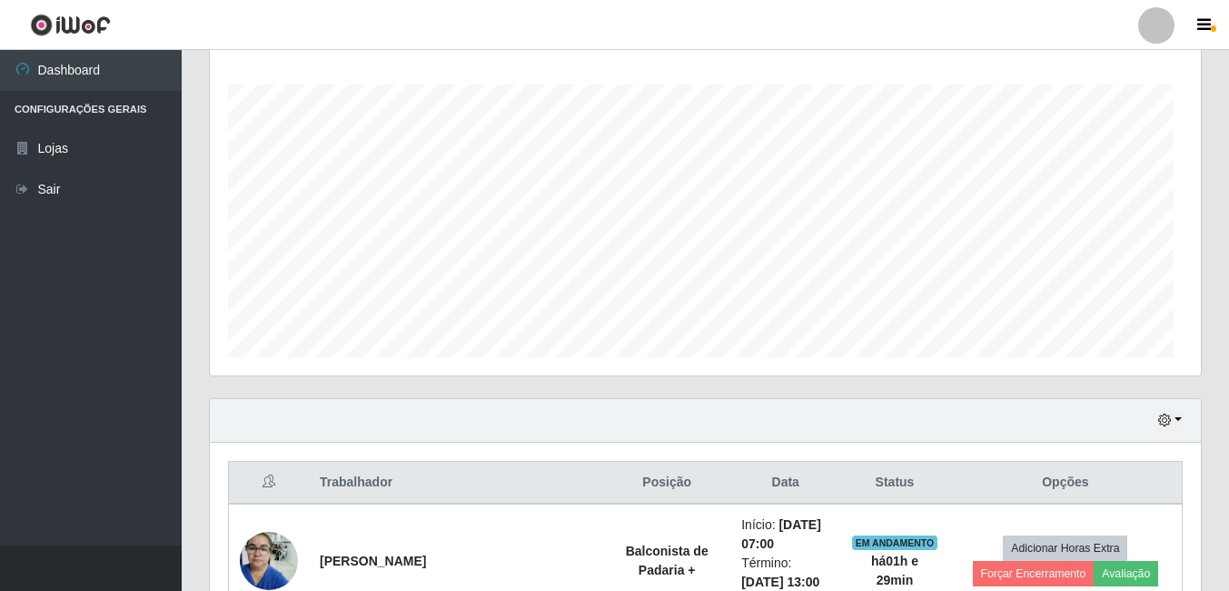
scroll to position [0, 0]
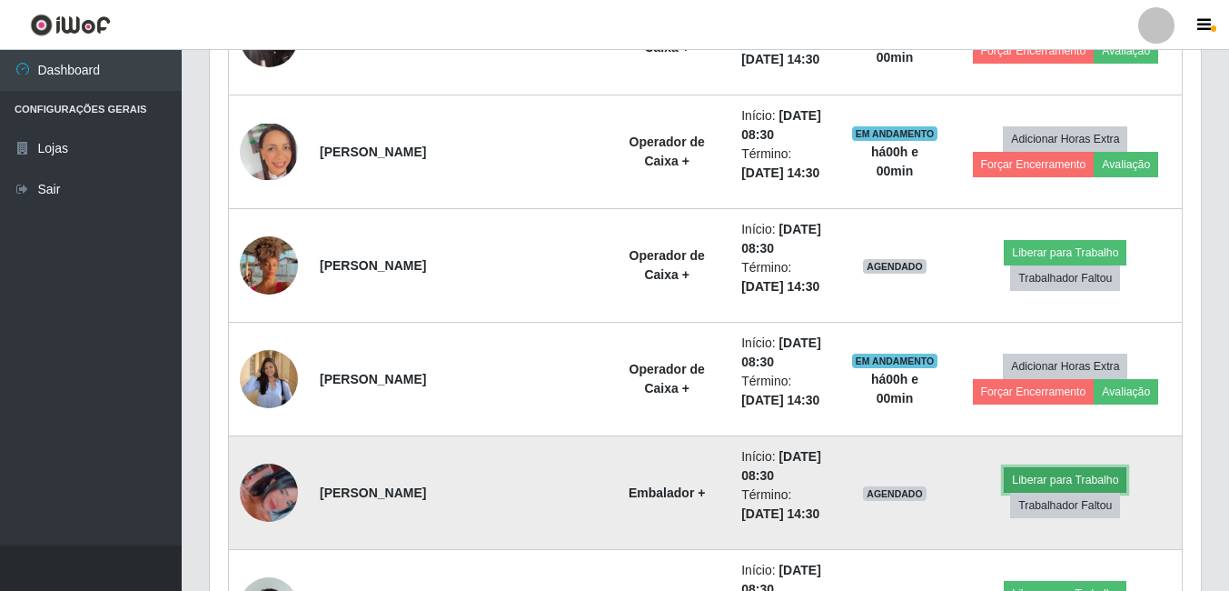
click at [1004, 487] on button "Liberar para Trabalho" at bounding box center [1065, 479] width 123 height 25
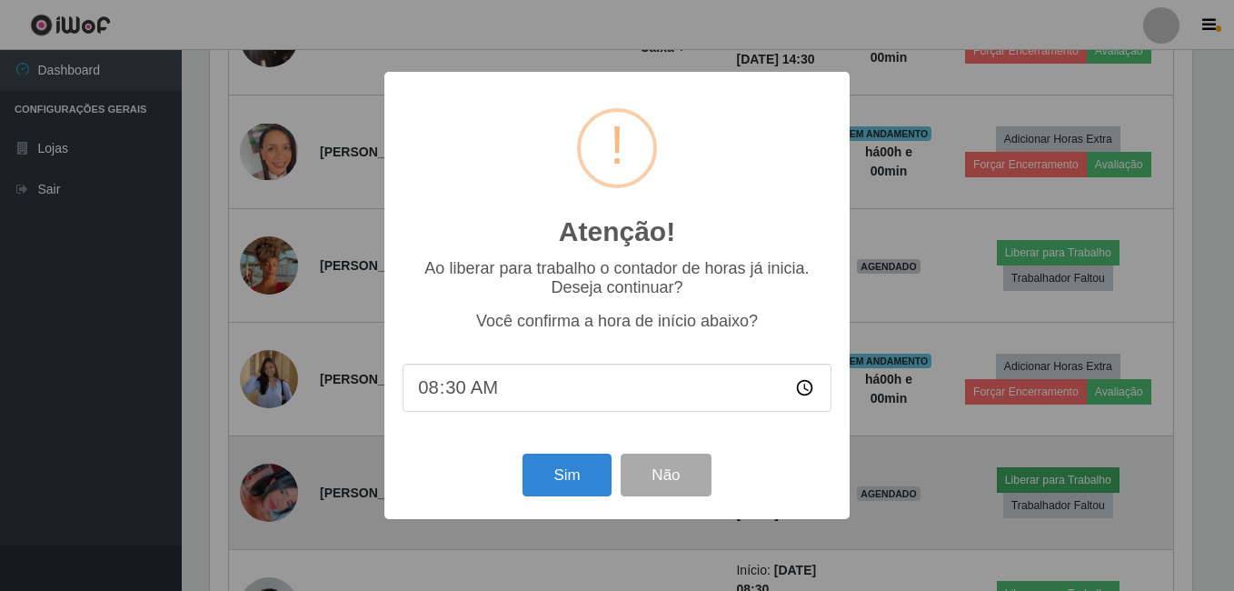
scroll to position [908262, 907657]
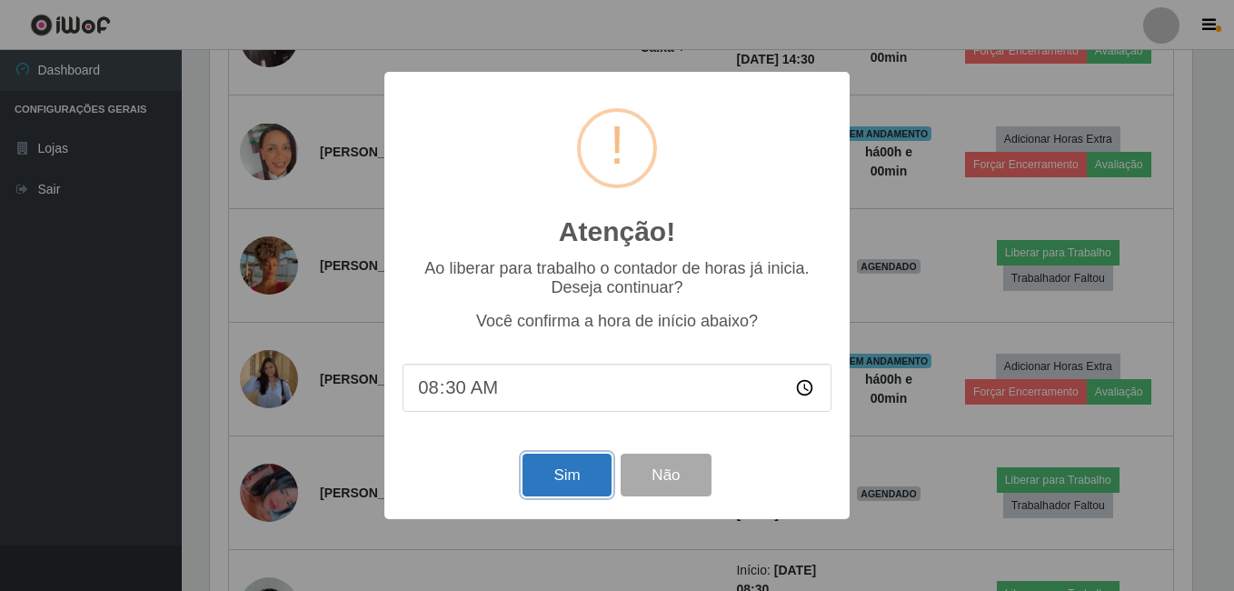
click at [581, 473] on button "Sim" at bounding box center [566, 474] width 88 height 43
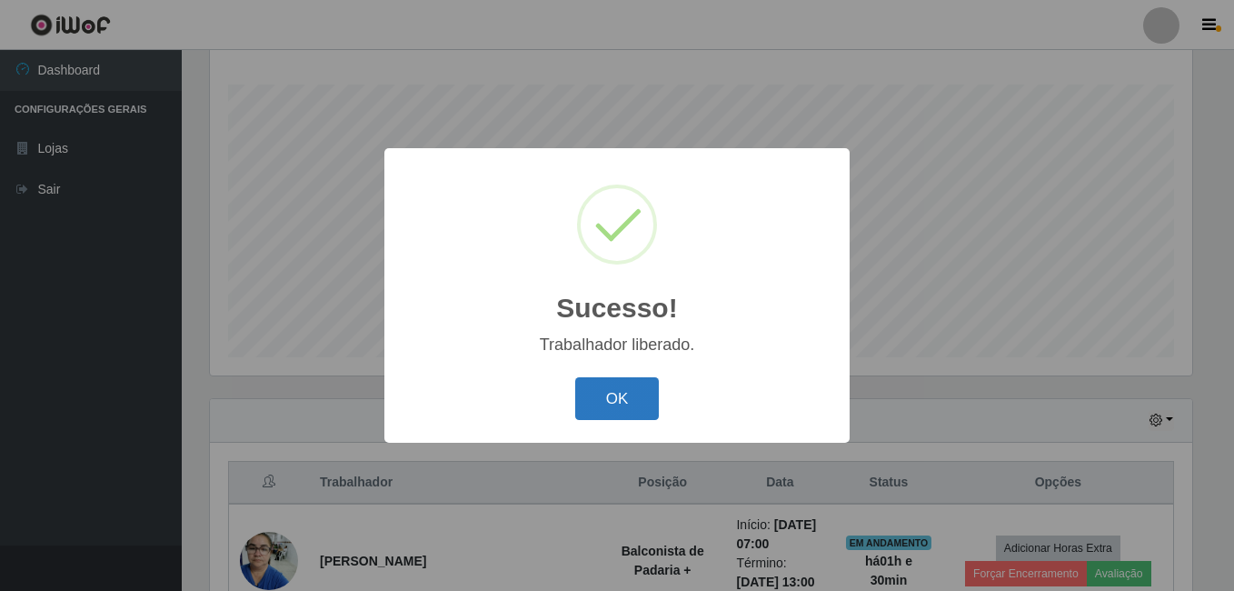
click at [602, 399] on button "OK" at bounding box center [617, 398] width 85 height 43
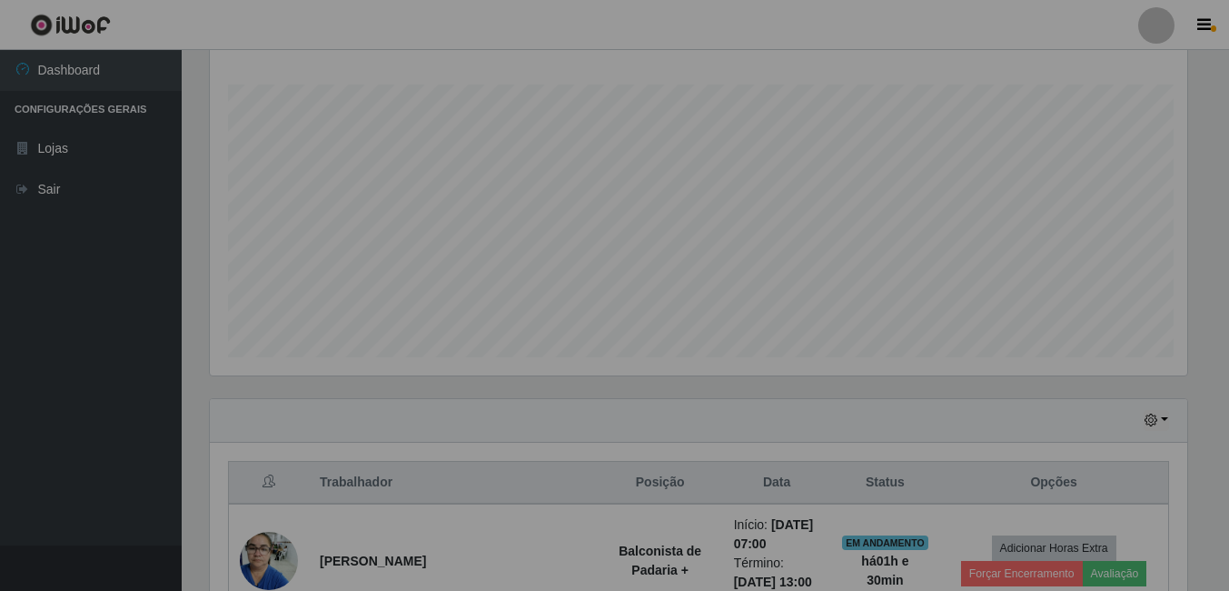
scroll to position [908262, 907648]
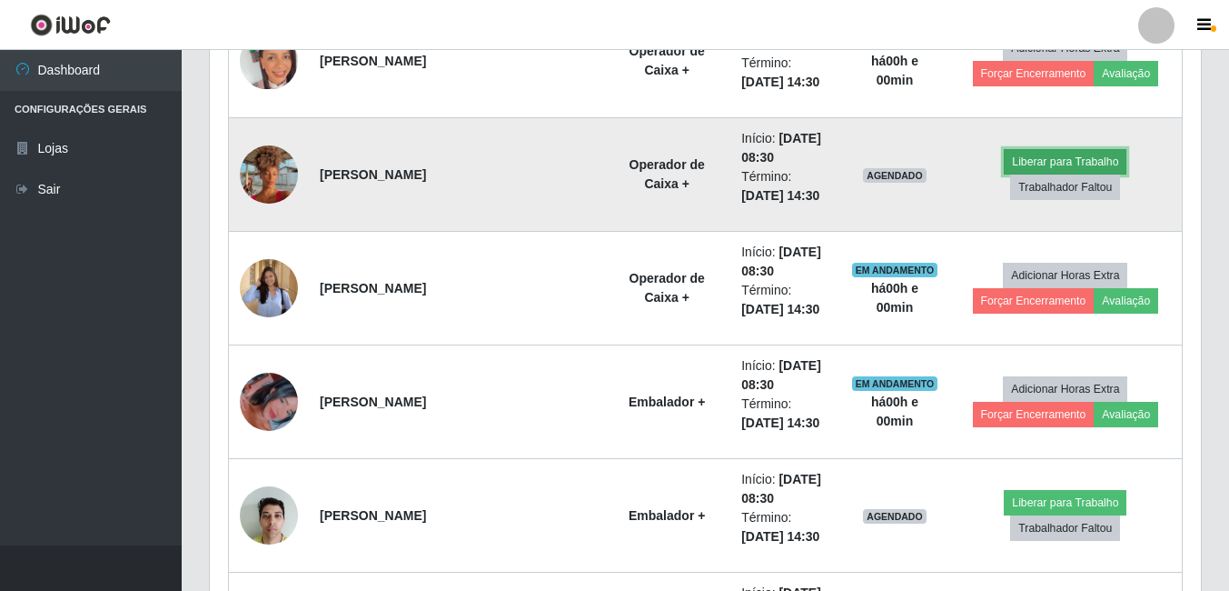
click at [1004, 174] on button "Liberar para Trabalho" at bounding box center [1065, 161] width 123 height 25
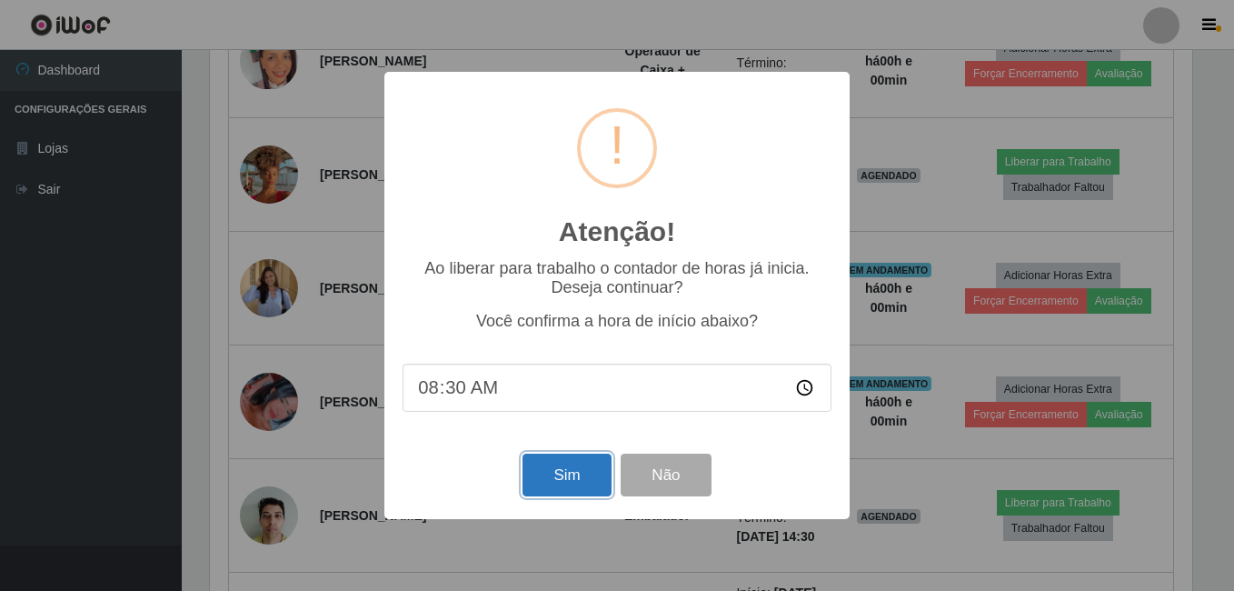
click at [555, 472] on button "Sim" at bounding box center [566, 474] width 88 height 43
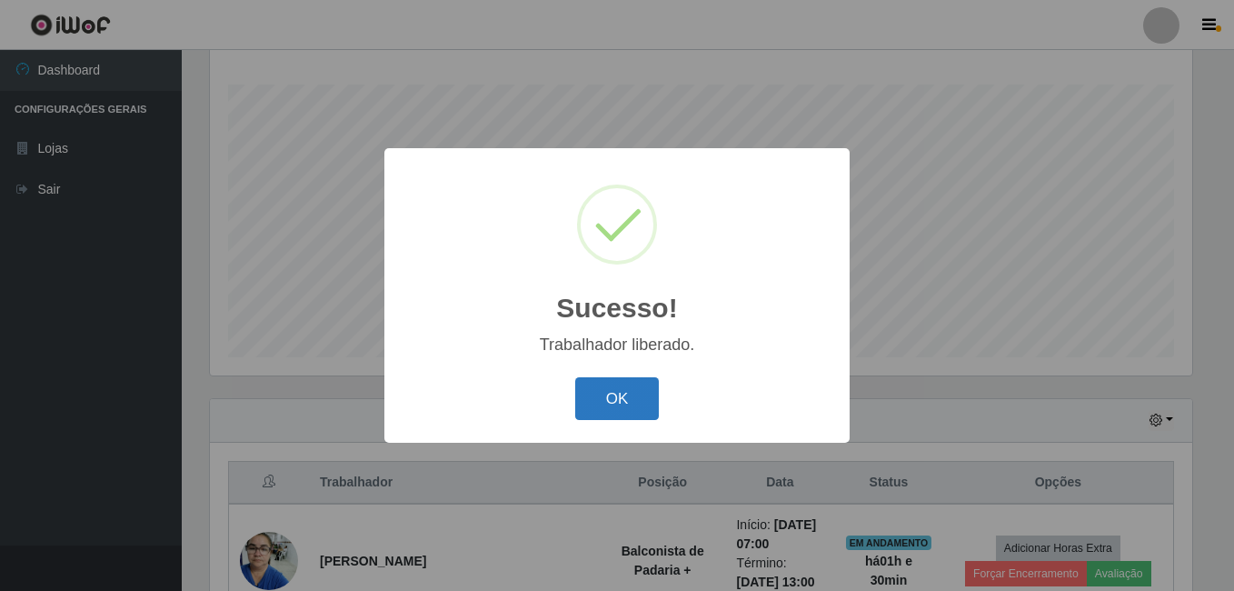
click at [615, 402] on button "OK" at bounding box center [617, 398] width 85 height 43
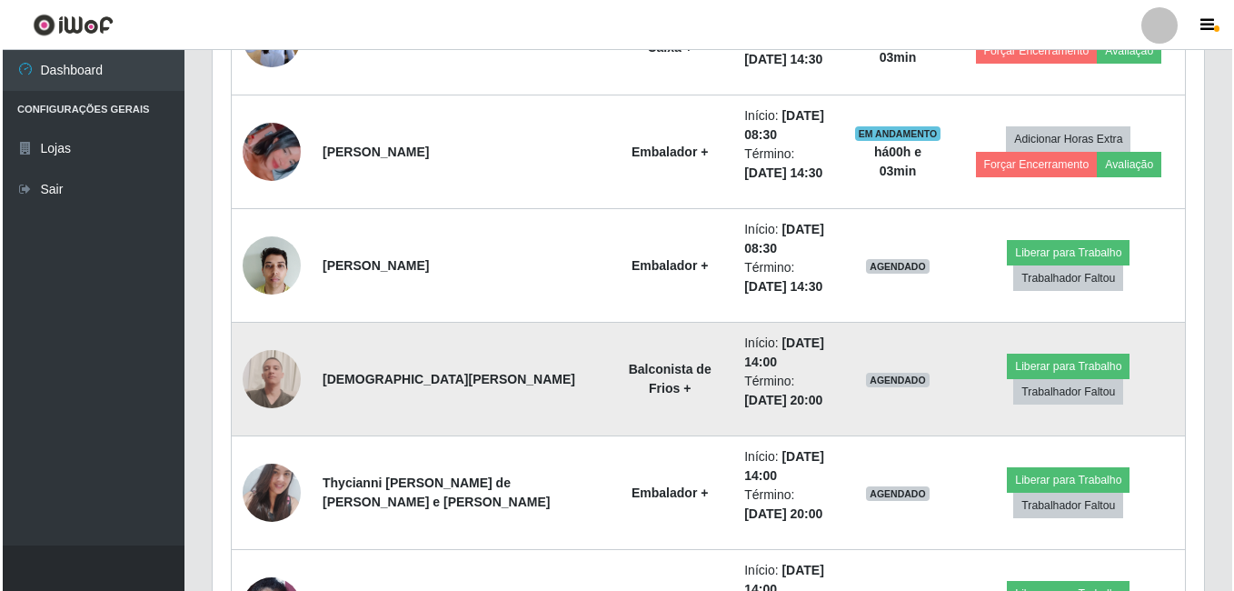
scroll to position [1815, 0]
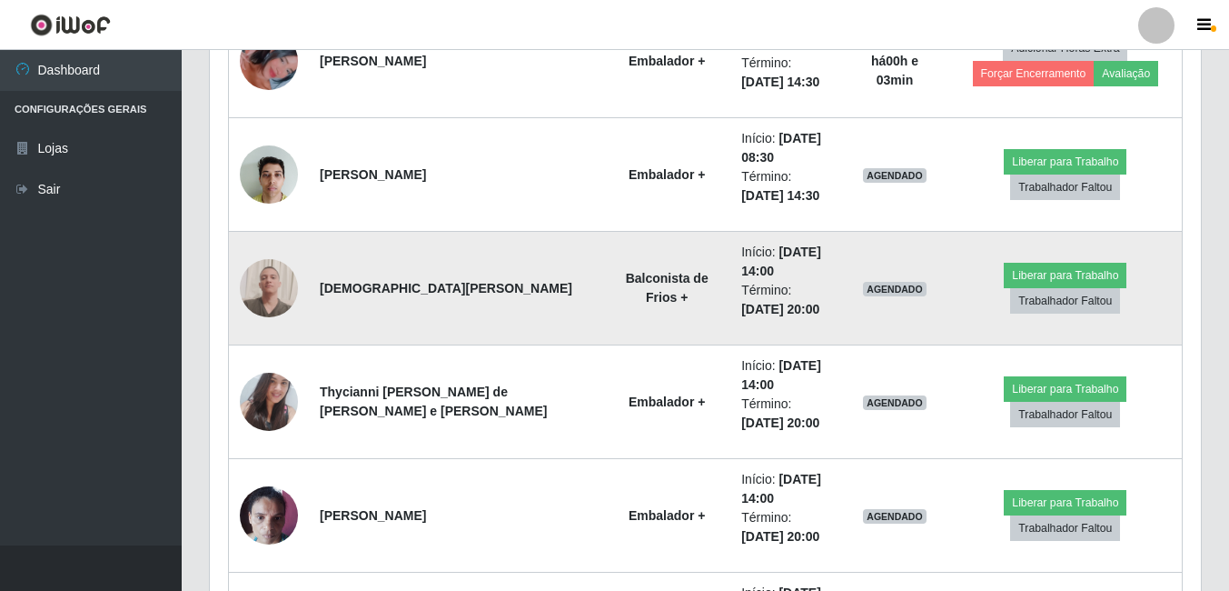
click at [258, 284] on img at bounding box center [269, 288] width 58 height 78
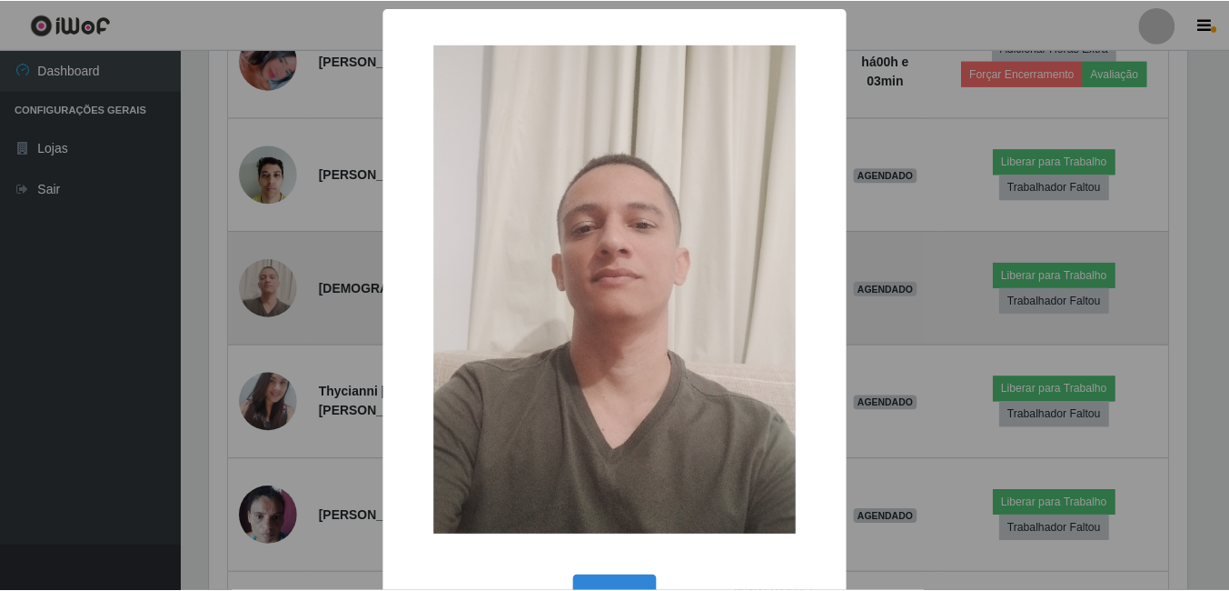
scroll to position [377, 982]
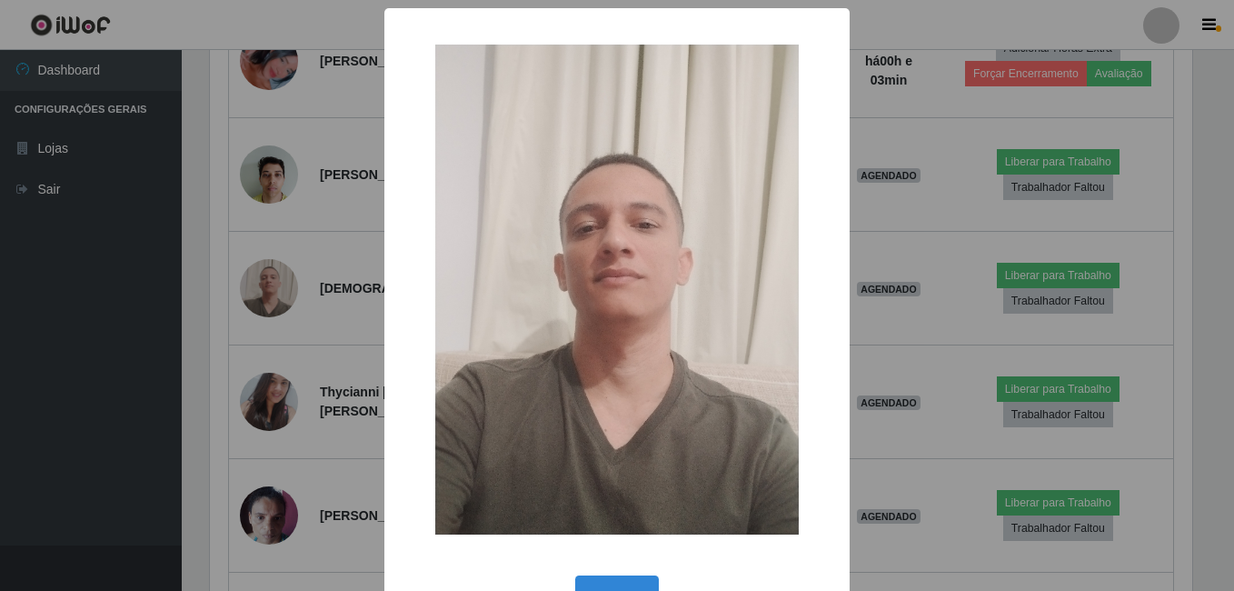
click at [258, 285] on div "× OK Cancel" at bounding box center [617, 295] width 1234 height 591
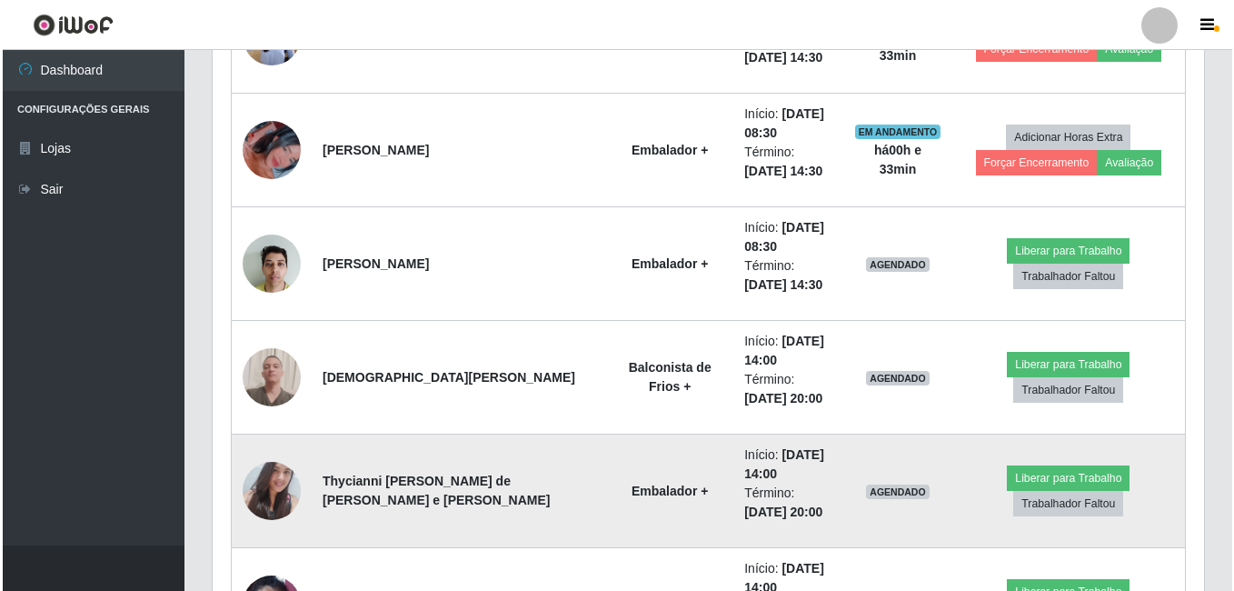
scroll to position [1724, 0]
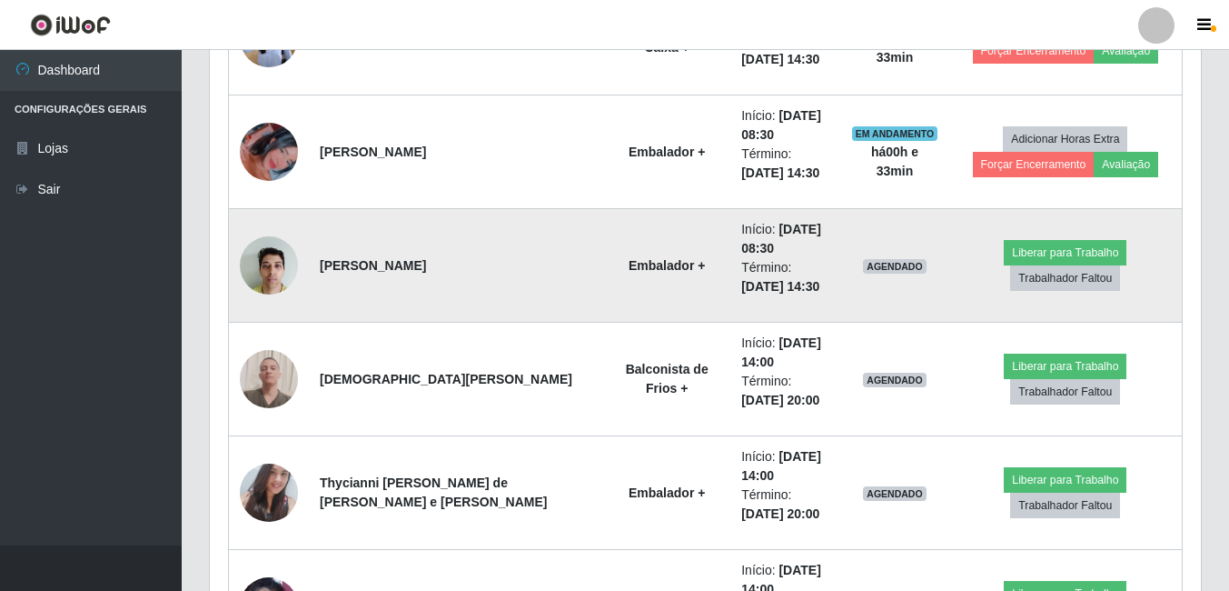
click at [292, 269] on img at bounding box center [269, 264] width 58 height 77
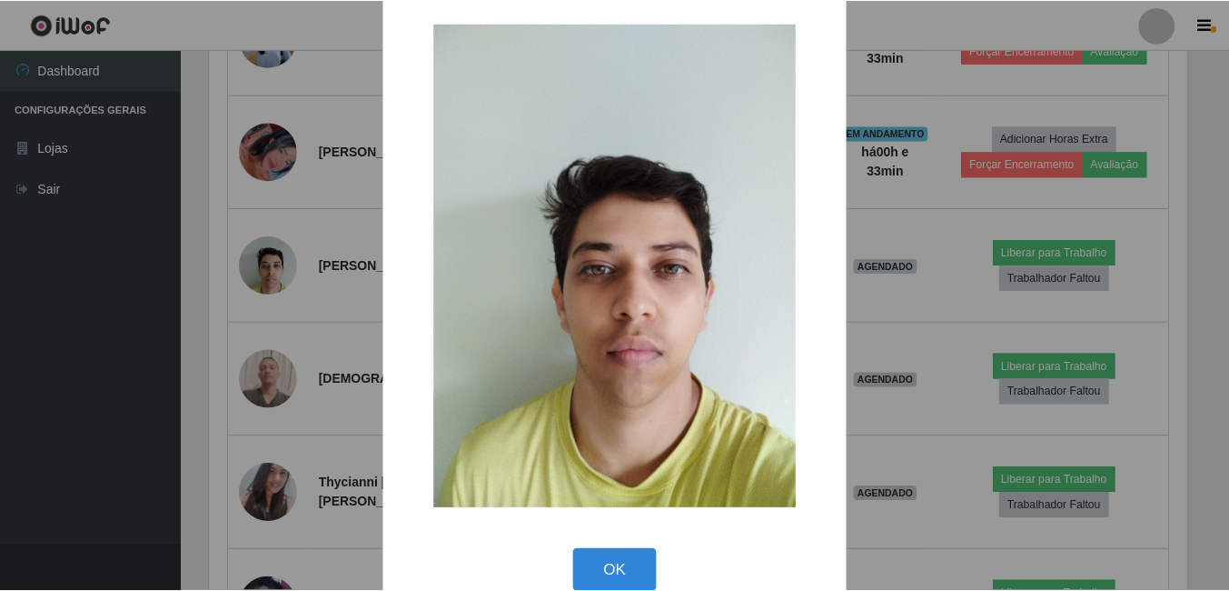
scroll to position [53, 0]
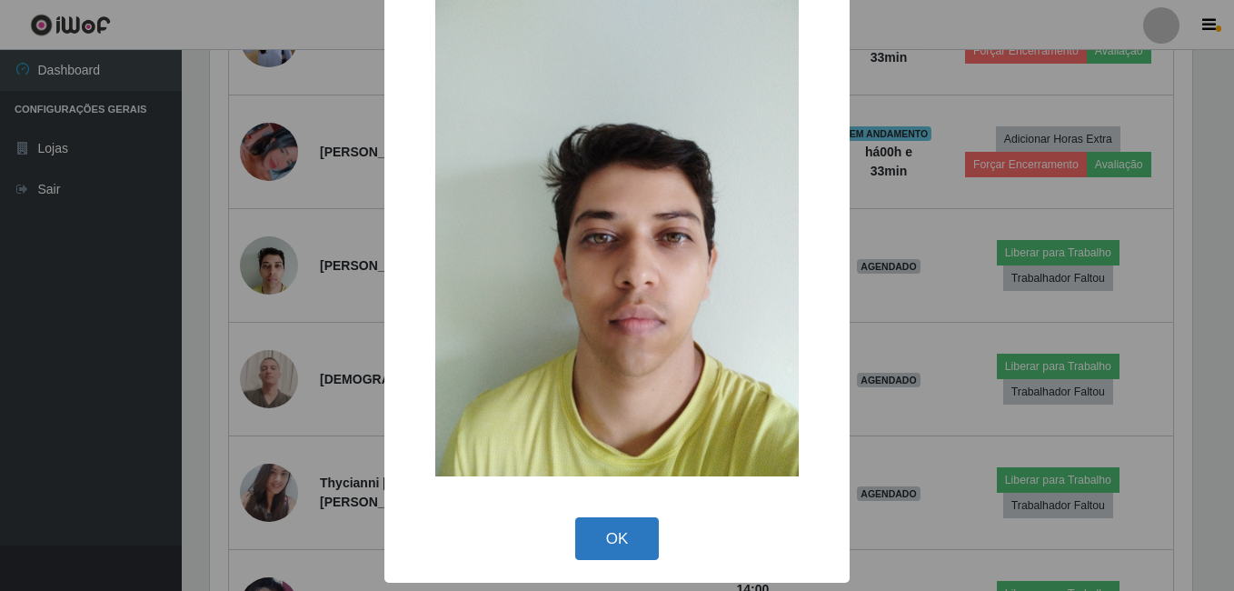
click at [651, 541] on button "OK" at bounding box center [617, 538] width 85 height 43
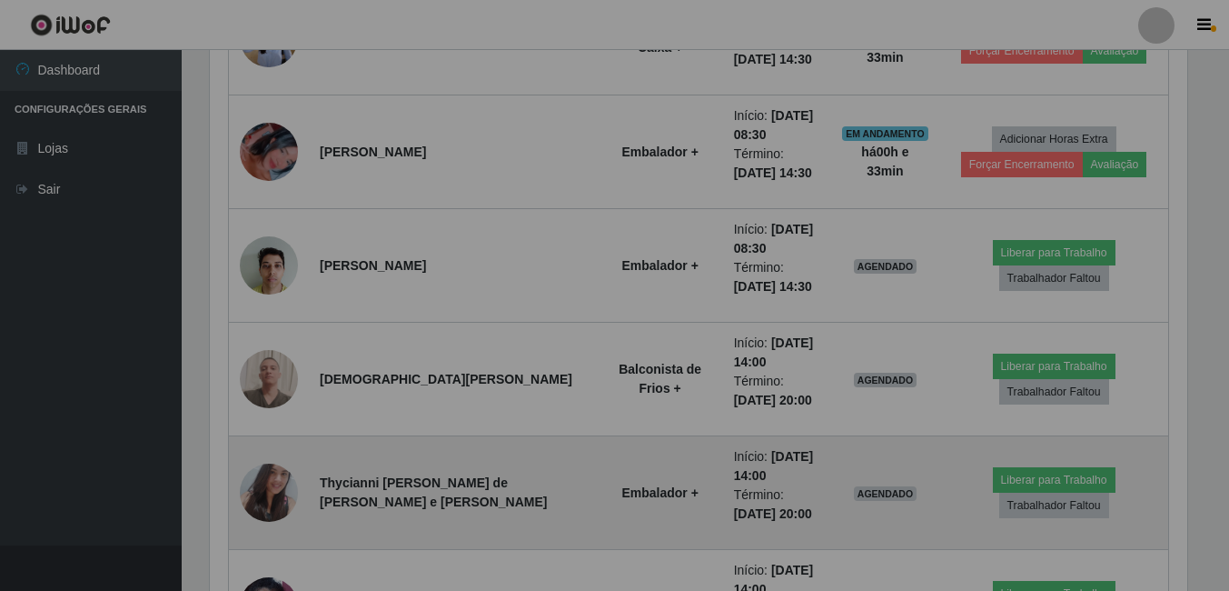
scroll to position [377, 991]
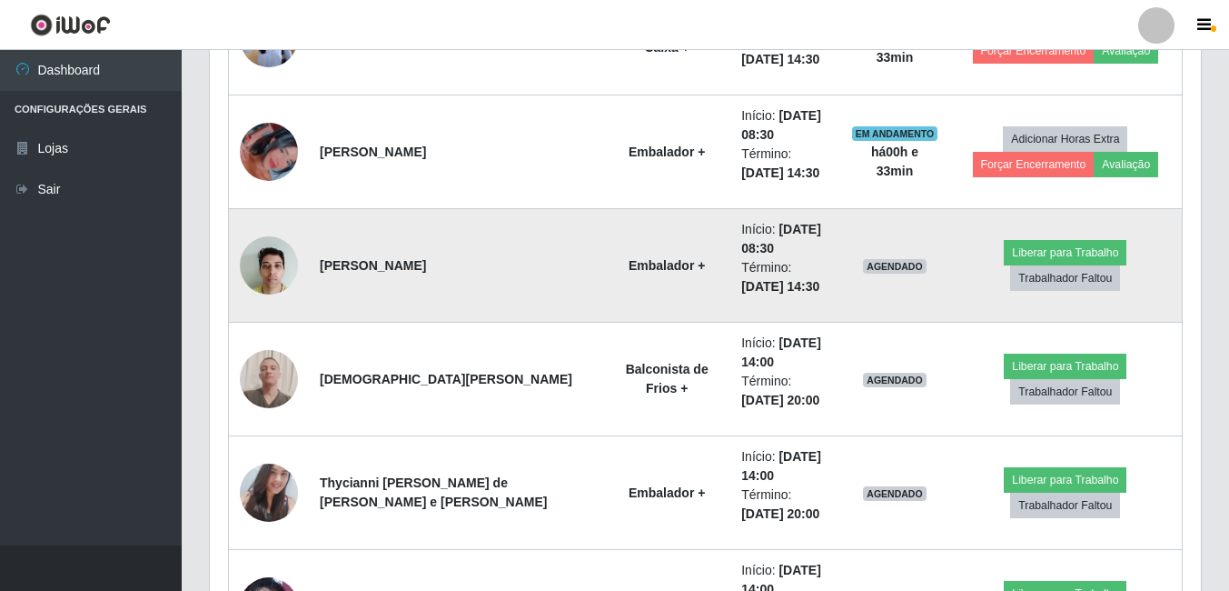
drag, startPoint x: 685, startPoint y: 251, endPoint x: 781, endPoint y: 279, distance: 99.5
click at [781, 279] on ul "Início: [DATE] 08:30 Término: [DATE] 14:30" at bounding box center [785, 258] width 88 height 76
drag, startPoint x: 781, startPoint y: 279, endPoint x: 786, endPoint y: 306, distance: 27.8
click at [786, 306] on td "Início: [DATE] 08:30 Término: [DATE] 14:30" at bounding box center [786, 266] width 110 height 114
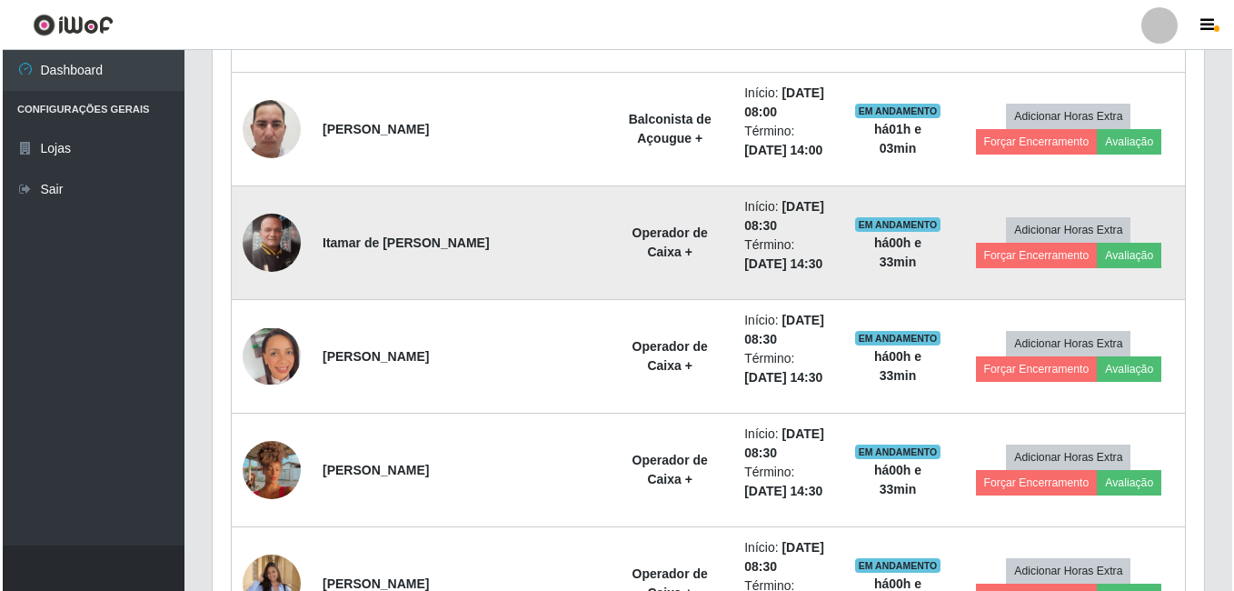
scroll to position [1269, 0]
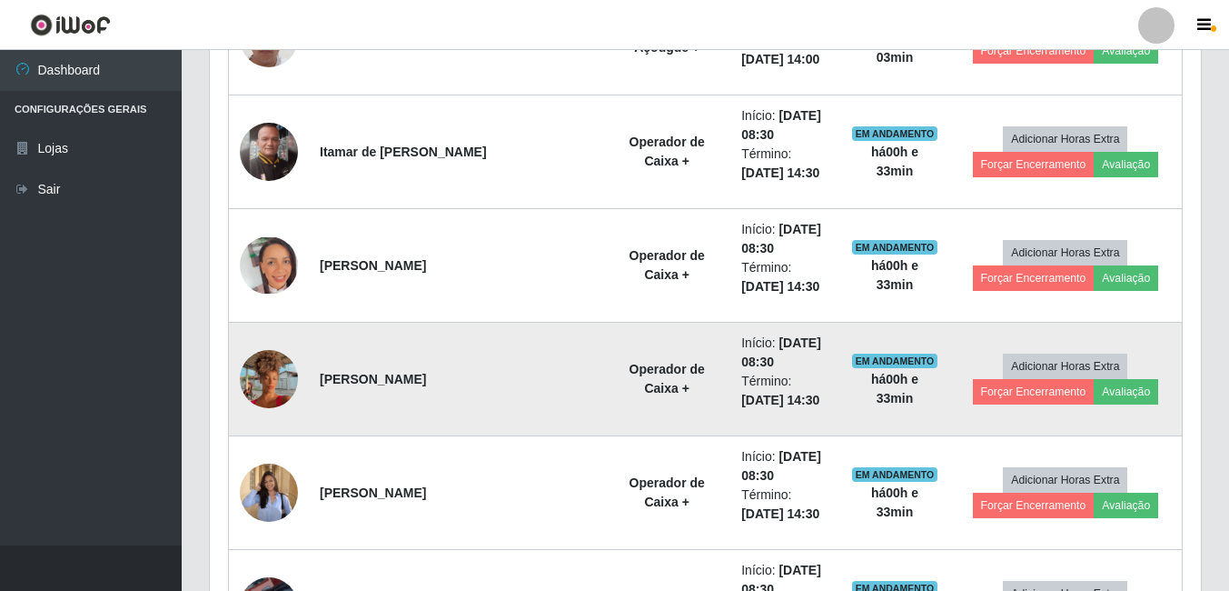
click at [290, 371] on img at bounding box center [269, 379] width 58 height 104
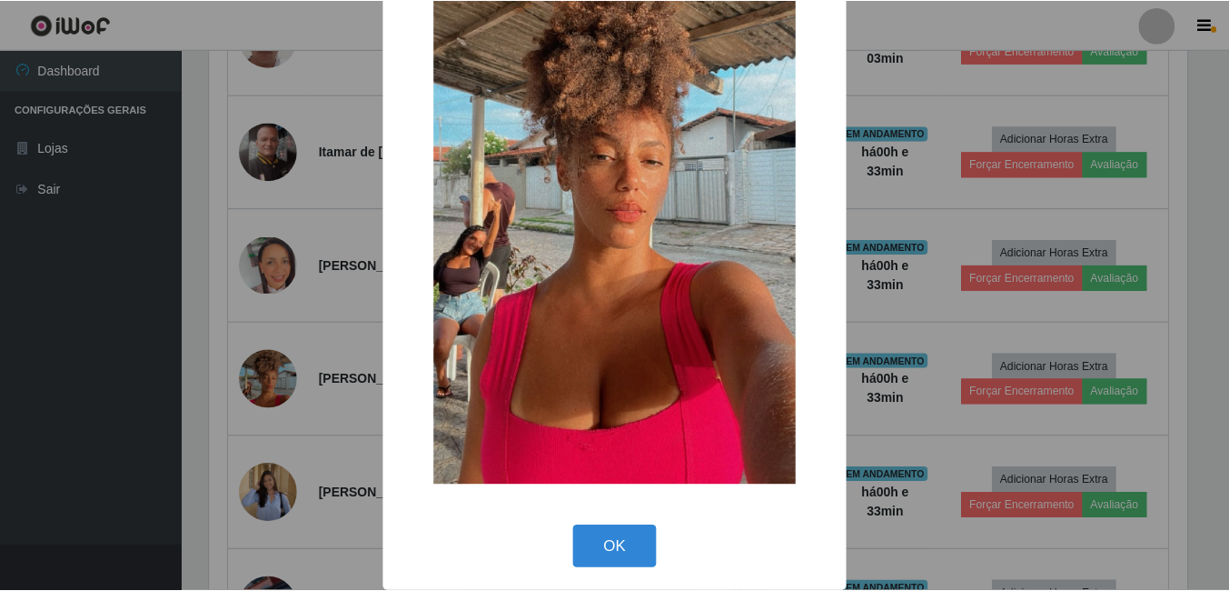
scroll to position [214, 0]
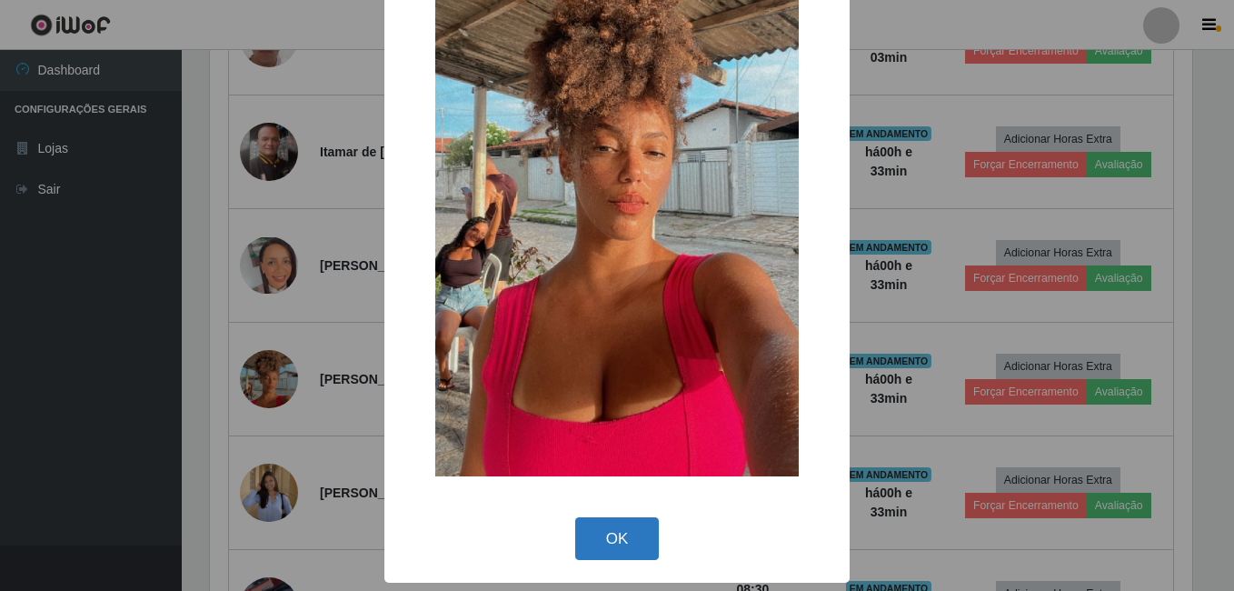
click at [622, 522] on button "OK" at bounding box center [617, 538] width 85 height 43
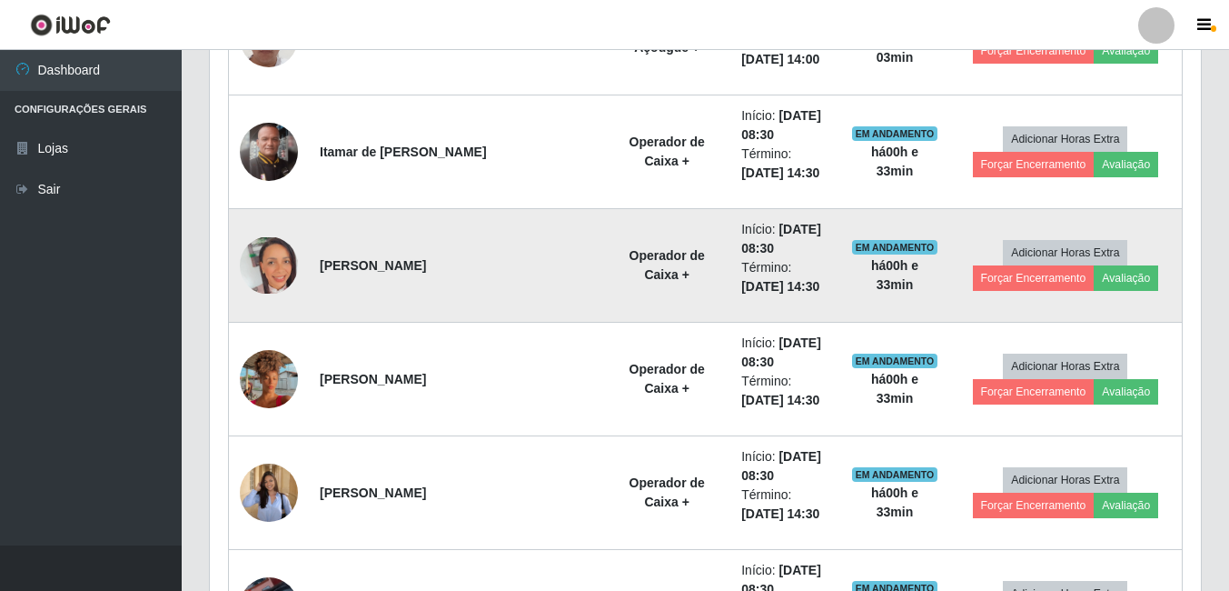
scroll to position [377, 991]
